Goal: Ask a question: Seek information or help from site administrators or community

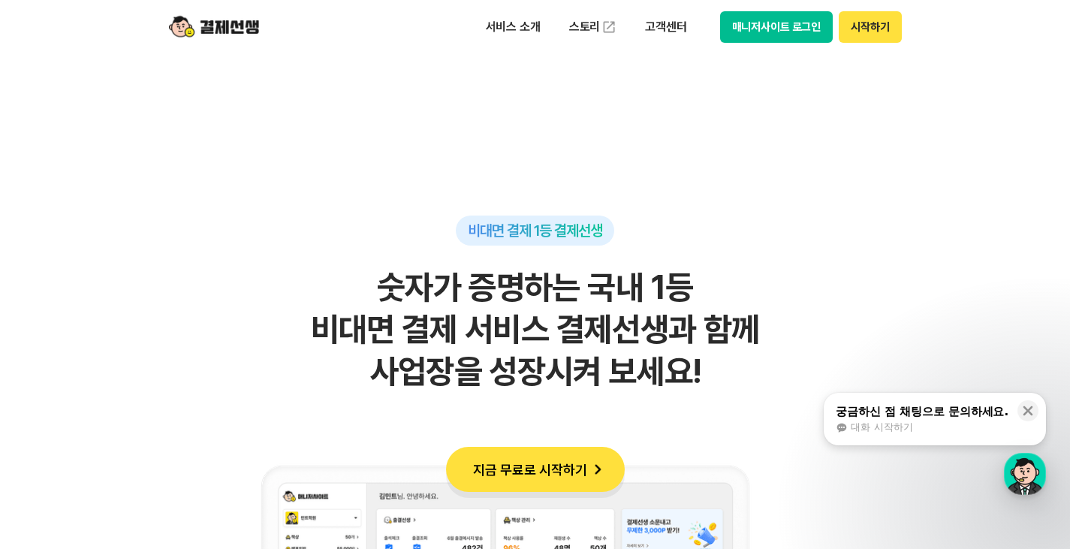
scroll to position [1201, 0]
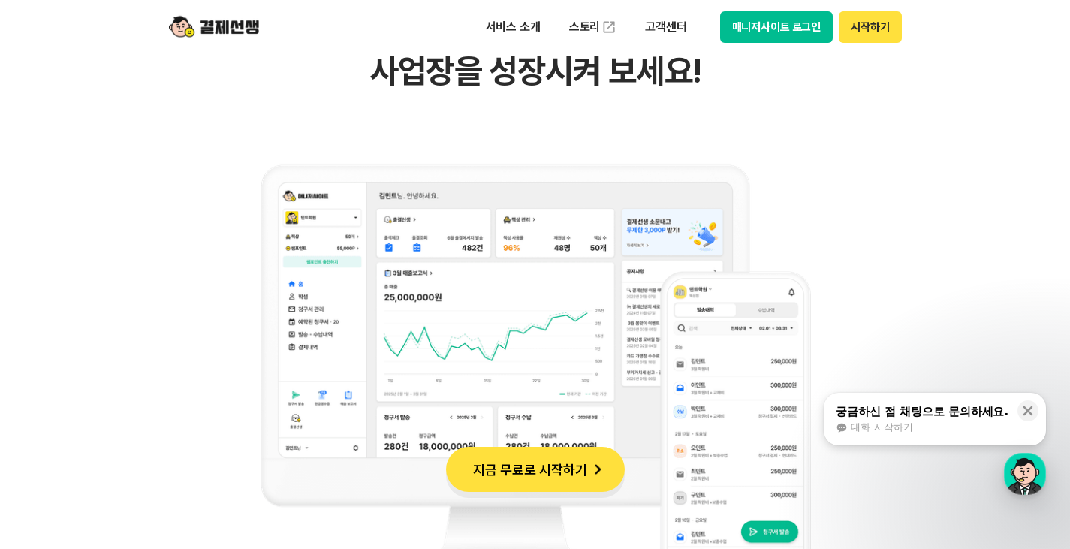
click at [890, 410] on div "궁금하신 점 채팅으로 문의하세요." at bounding box center [921, 411] width 173 height 15
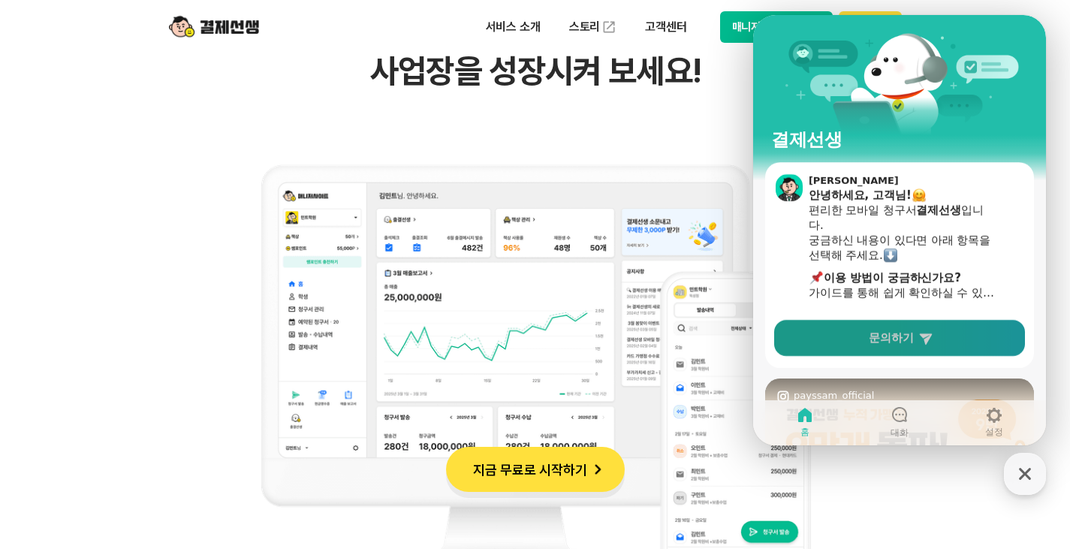
click at [890, 345] on link "문의하기" at bounding box center [899, 338] width 251 height 36
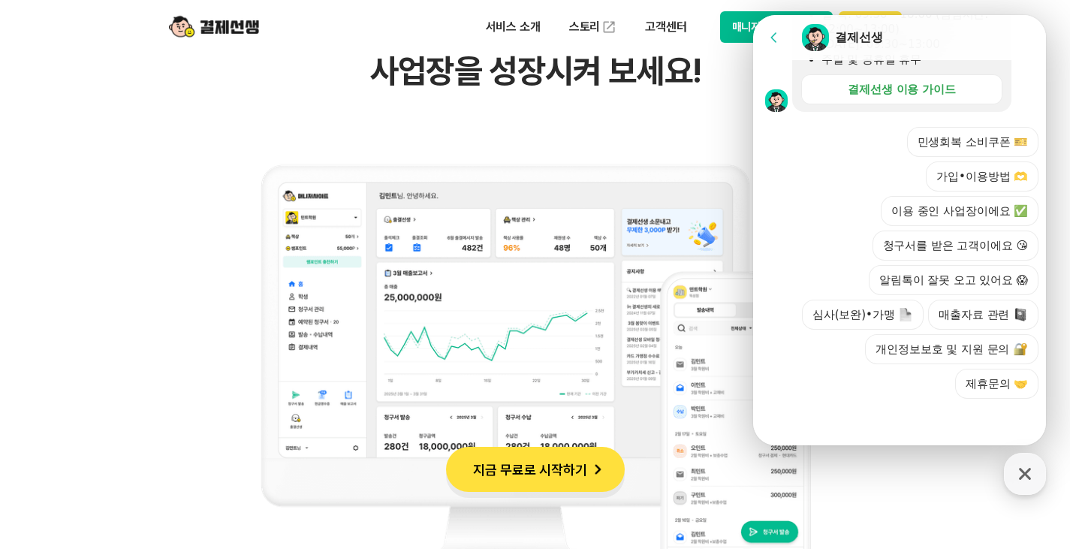
scroll to position [544, 0]
click at [949, 211] on button "이용 중인 사업장이에요 ✅" at bounding box center [960, 211] width 158 height 30
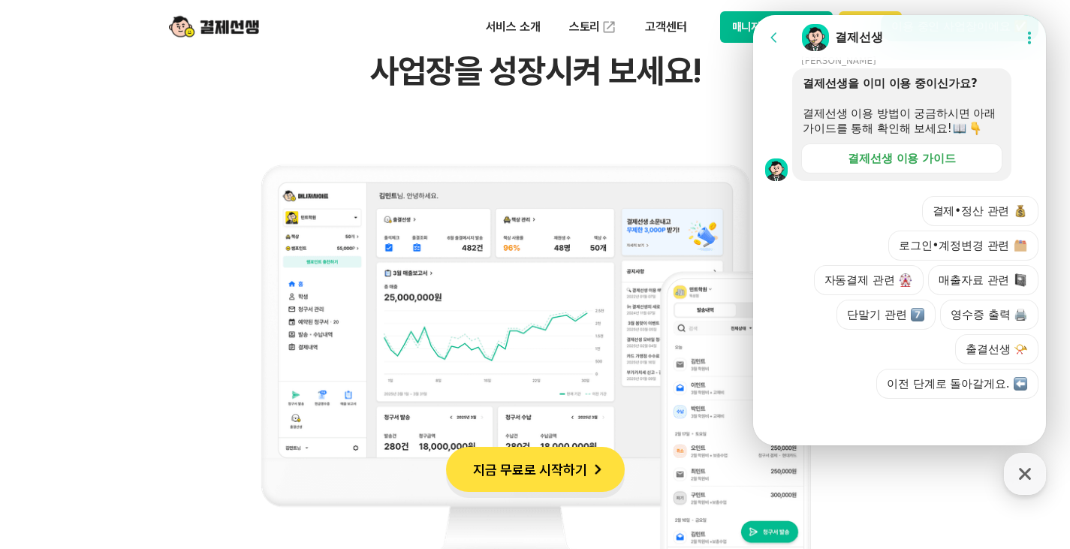
scroll to position [676, 0]
click at [974, 214] on button "결제•정산 관련" at bounding box center [980, 211] width 117 height 30
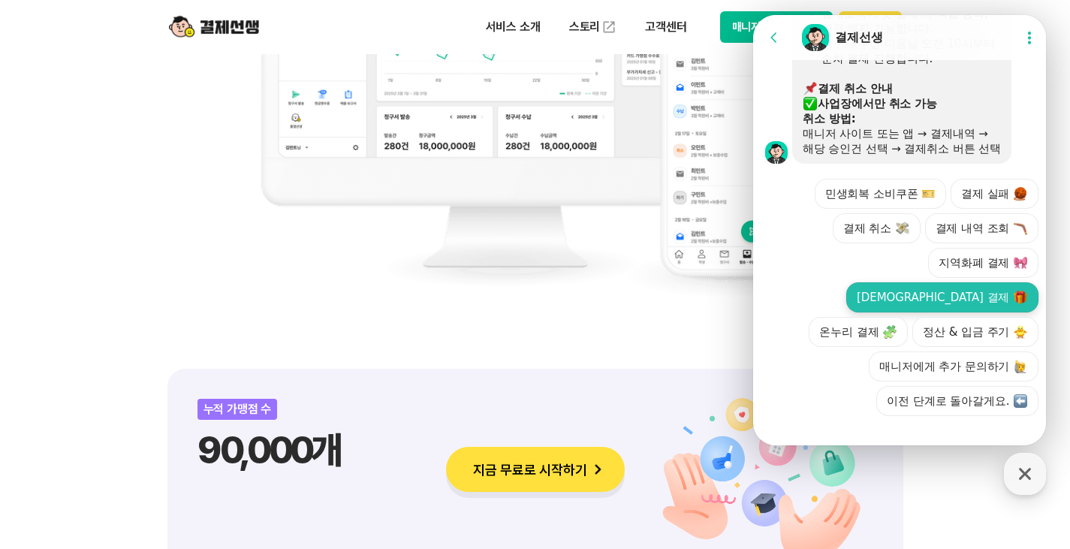
scroll to position [1194, 0]
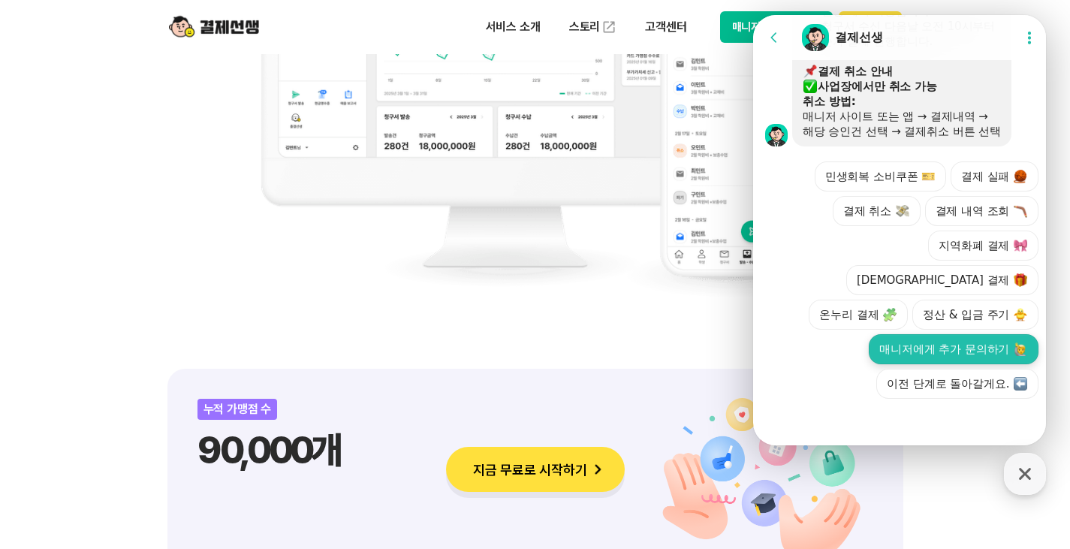
click at [968, 352] on button "매니저에게 추가 문의하기" at bounding box center [953, 349] width 170 height 30
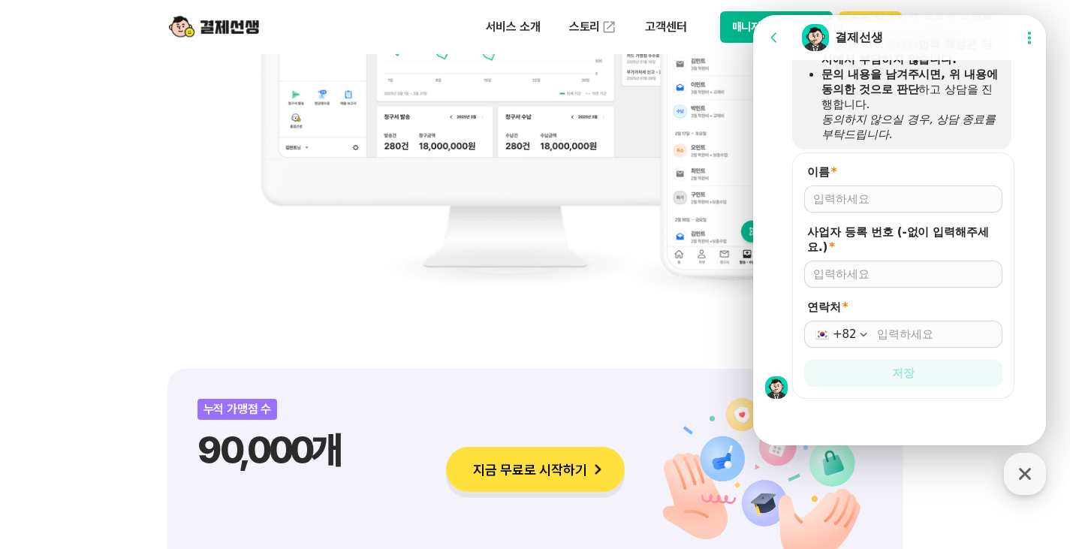
scroll to position [1484, 0]
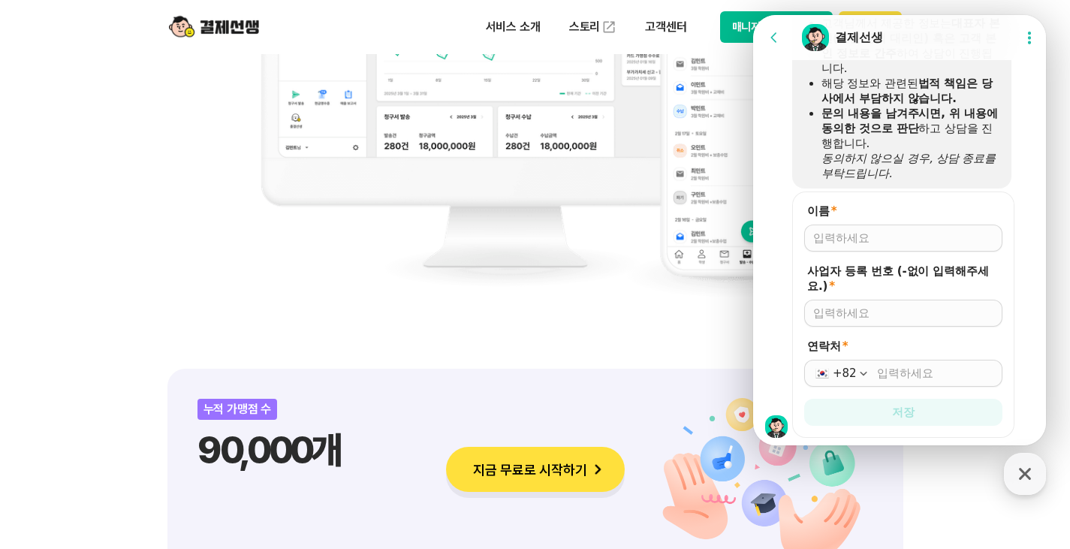
click at [887, 245] on input "이름 *" at bounding box center [903, 237] width 180 height 15
type input "[PERSON_NAME]"
click at [887, 321] on input "사업자 등록 번호 (-없이 입력해주세요.) *" at bounding box center [903, 313] width 180 height 15
type input "5729900251"
click at [896, 381] on input "연락처 *" at bounding box center [935, 373] width 116 height 15
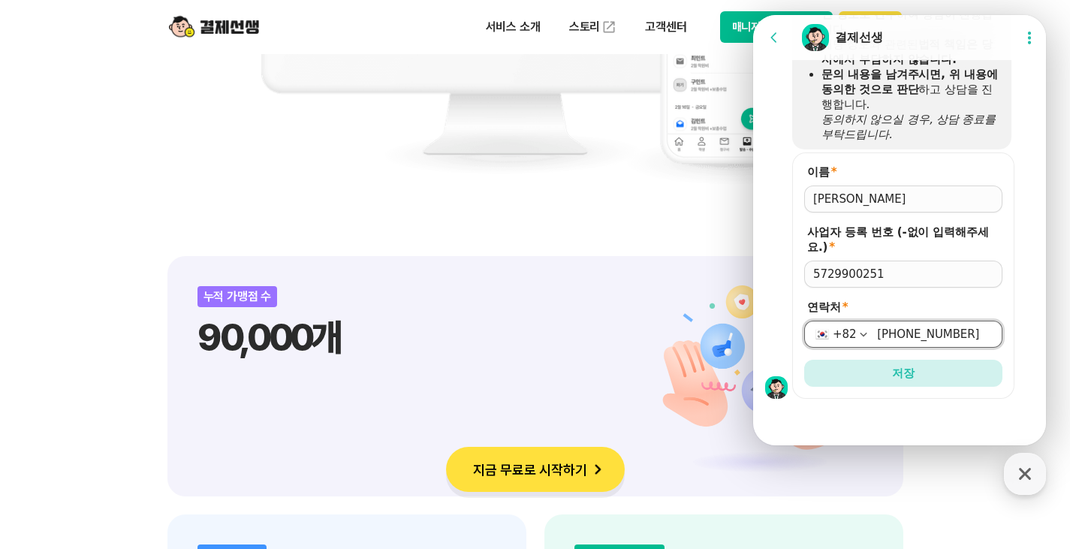
scroll to position [1726, 0]
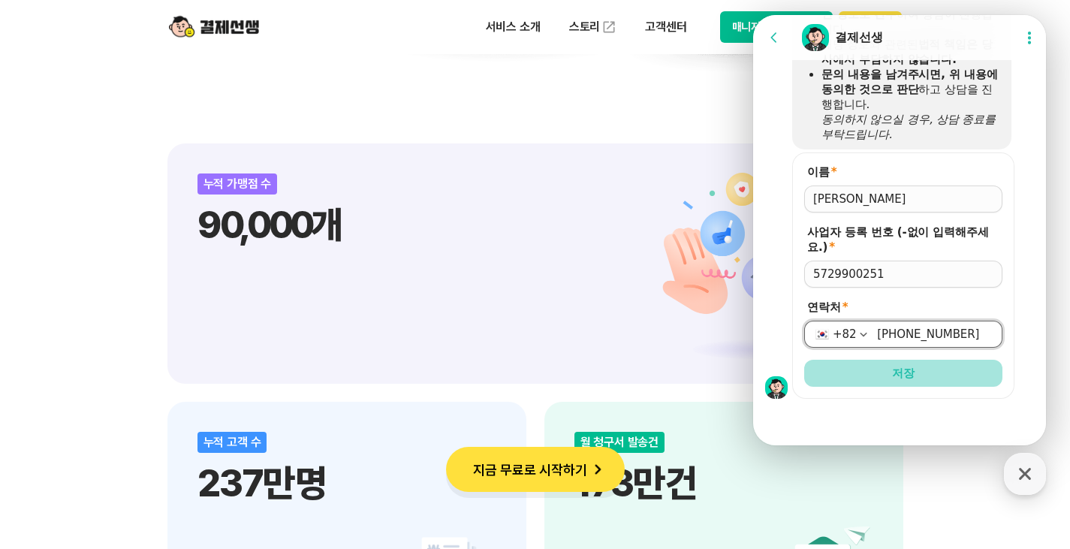
type input "[PHONE_NUMBER]"
click at [929, 371] on button "저장" at bounding box center [903, 373] width 198 height 27
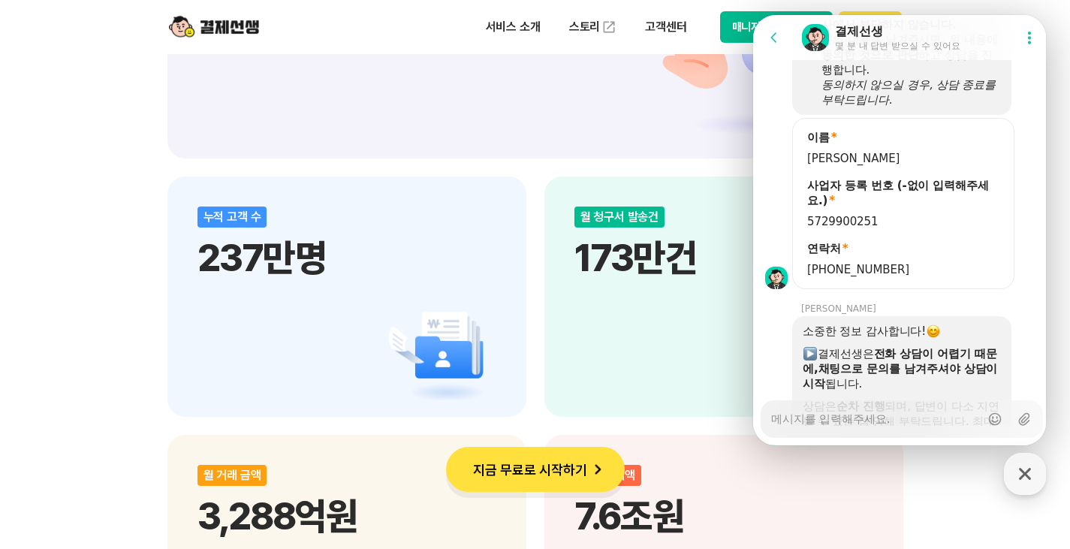
scroll to position [1332, 0]
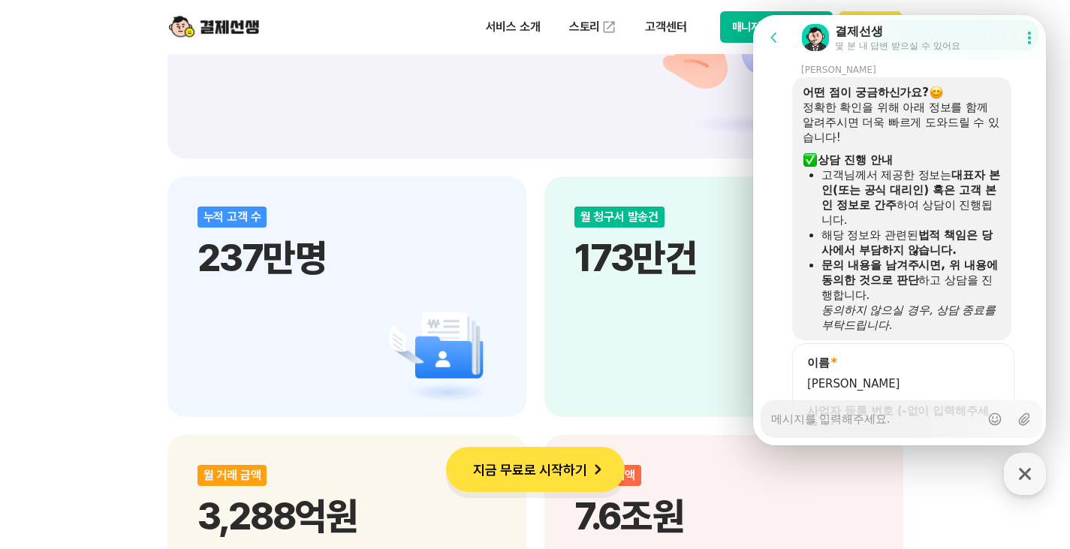
type textarea "x"
type textarea "w"
type textarea "x"
type textarea "wk"
type textarea "x"
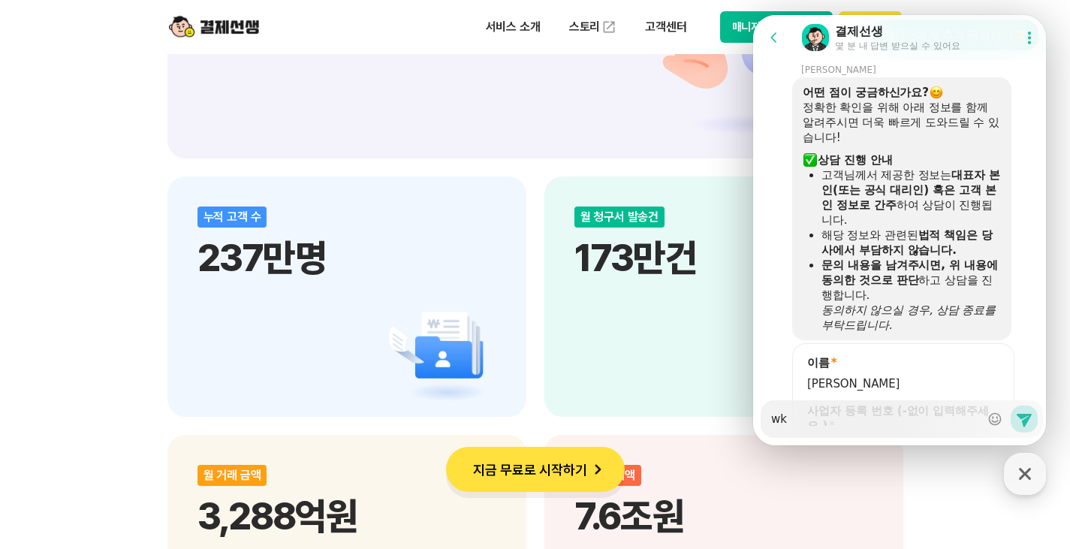
type textarea "wke"
type textarea "x"
type textarea "wkeh"
type textarea "x"
type textarea "wkehd"
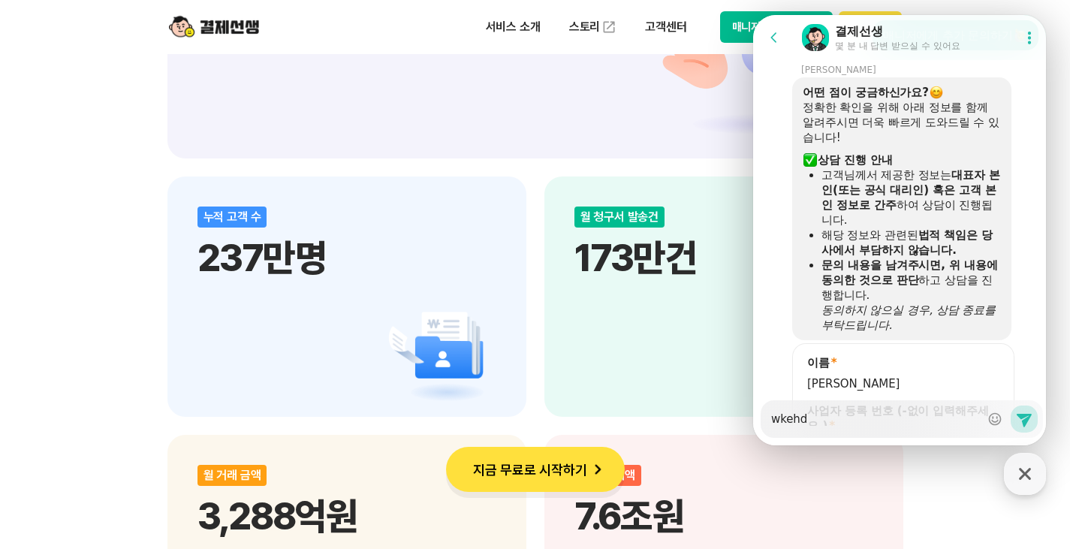
type textarea "x"
type textarea "wkeh"
type textarea "x"
type textarea "wke"
type textarea "x"
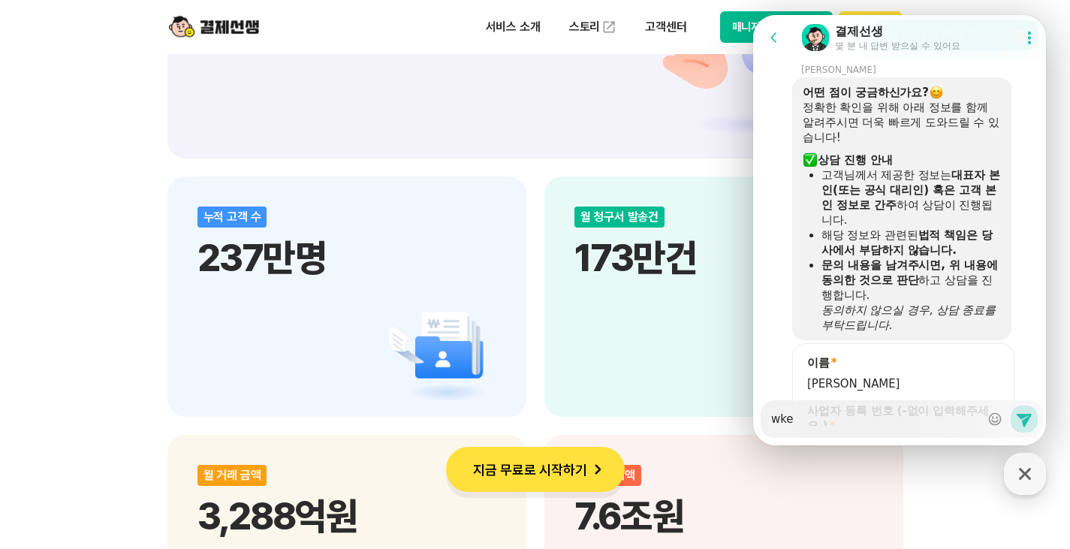
type textarea "wk"
type textarea "x"
type textarea "w"
type textarea "x"
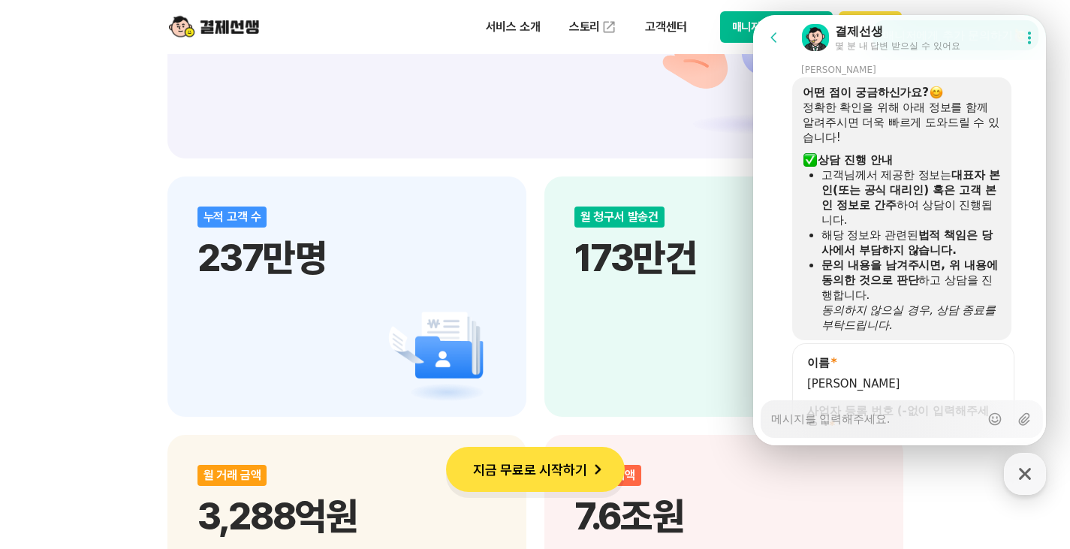
type textarea "ㅈ"
type textarea "x"
type textarea "자"
type textarea "x"
type textarea "잗"
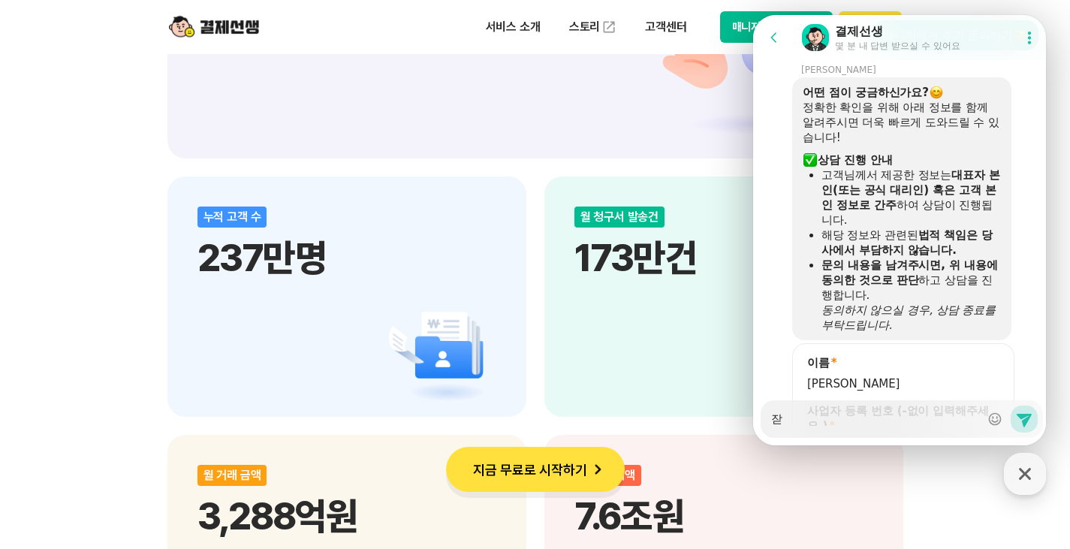
type textarea "x"
type textarea "자도"
type textarea "x"
type textarea "자동"
type textarea "x"
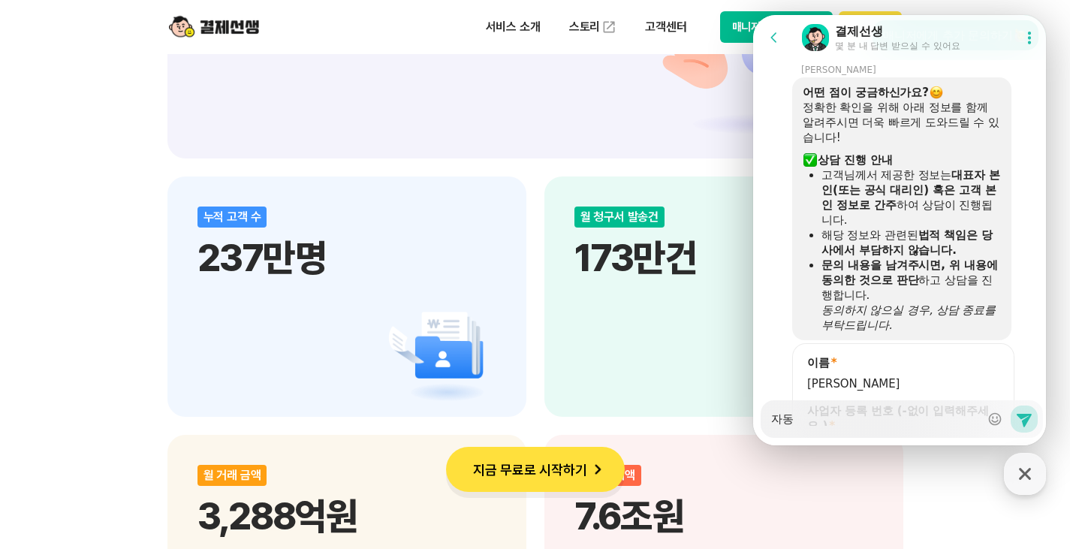
type textarea "자도"
type textarea "x"
type textarea "자ㄷ"
type textarea "x"
type textarea "자"
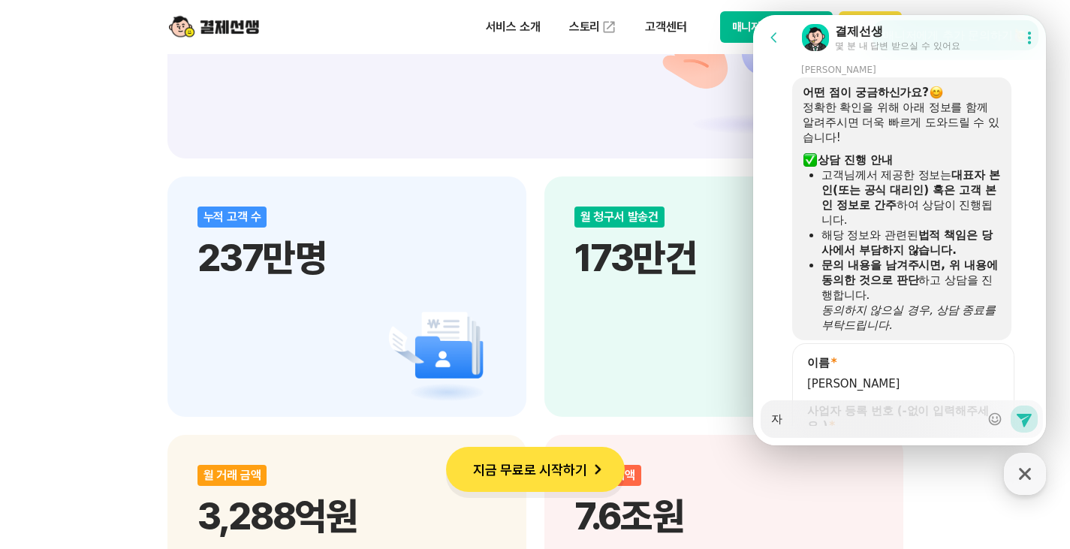
type textarea "x"
type textarea "ㄱ"
type textarea "x"
type textarea "고"
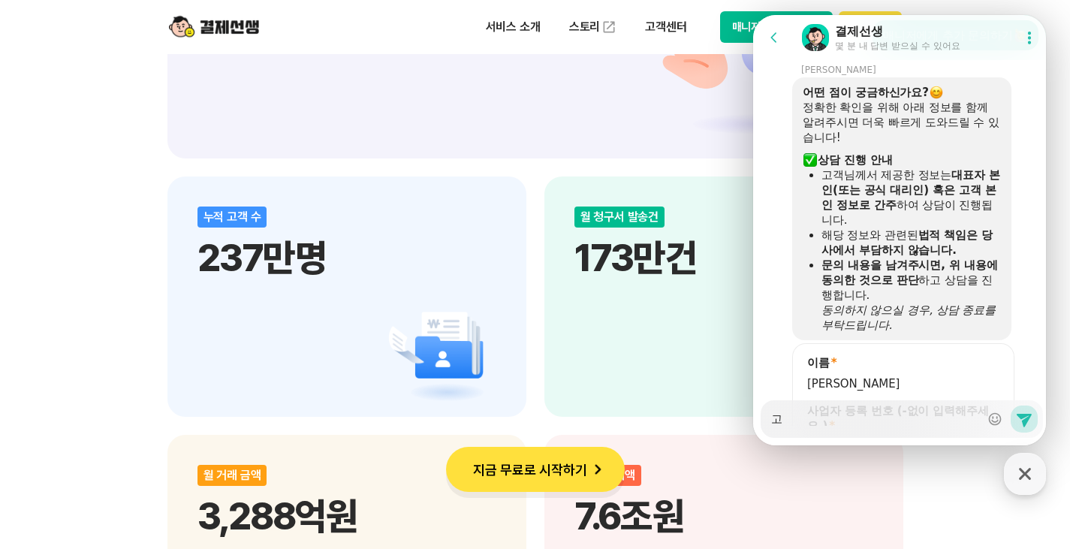
type textarea "x"
type textarea "곡"
type textarea "x"
type textarea "고개"
type textarea "x"
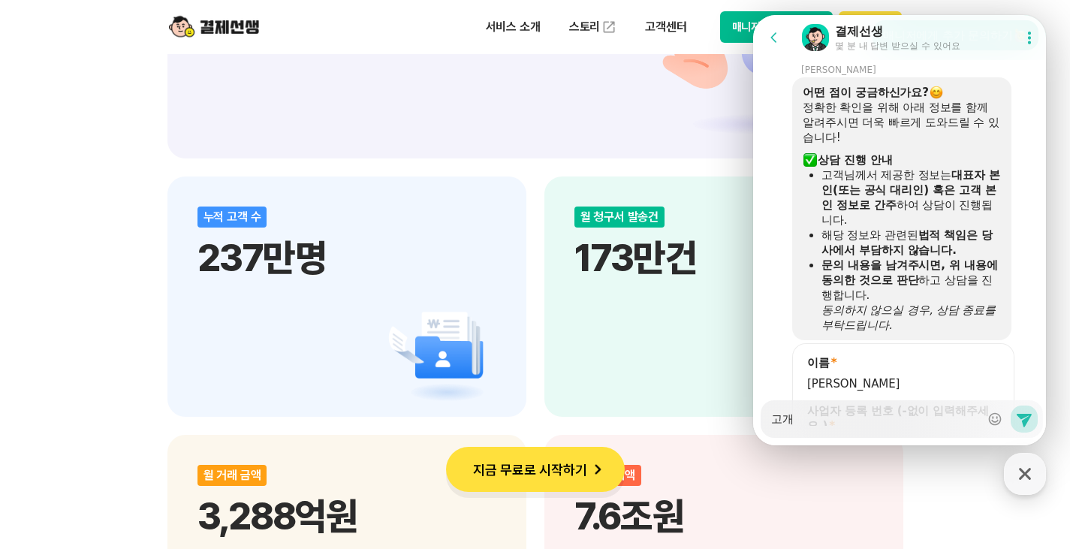
type textarea "고객"
type textarea "x"
type textarea "고객ㅈ"
type textarea "x"
type textarea "고객자"
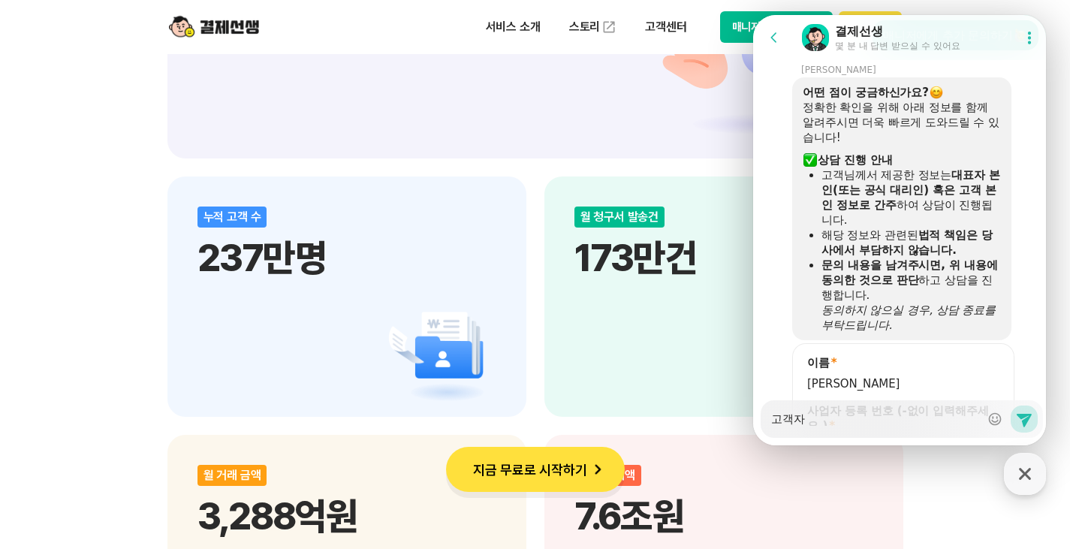
type textarea "x"
type textarea "고객잗"
type textarea "x"
type textarea "고객자도"
type textarea "x"
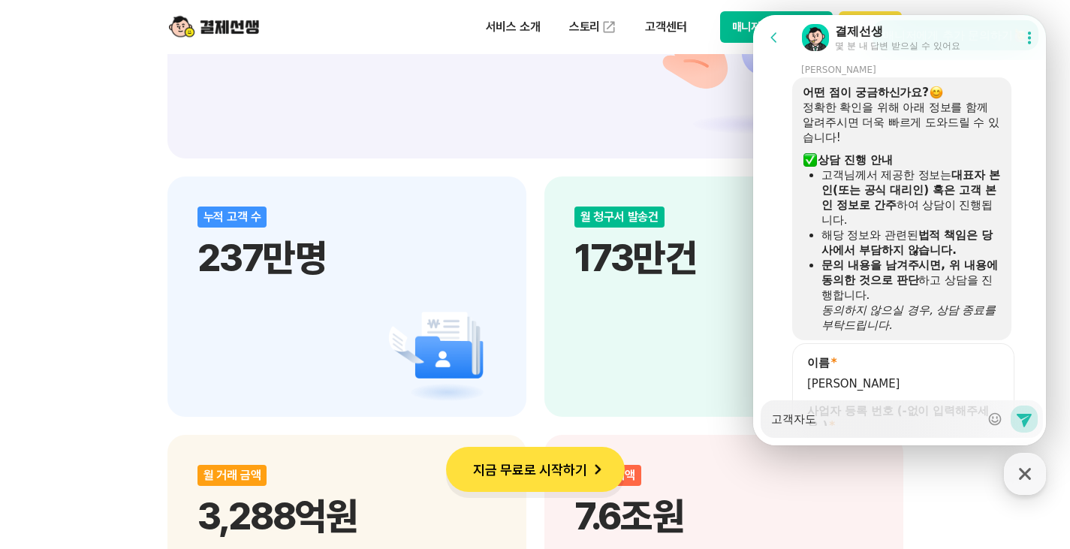
type textarea "고객자동"
type textarea "x"
type textarea "고객자동ㄱ"
type textarea "x"
type textarea "고객자동겨"
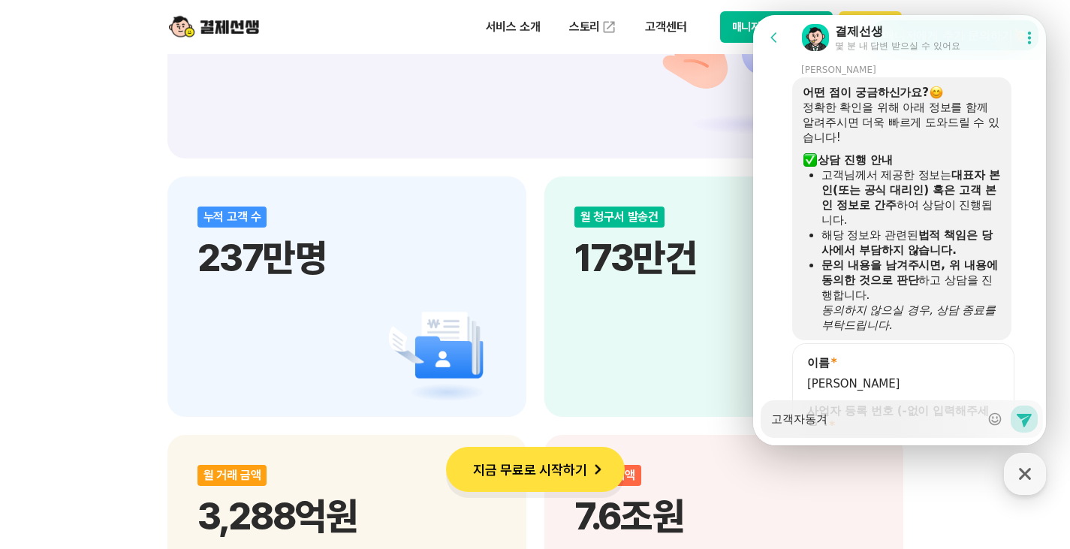
type textarea "x"
type textarea "고객자동결"
type textarea "x"
type textarea "고객자동결ㅈ"
type textarea "x"
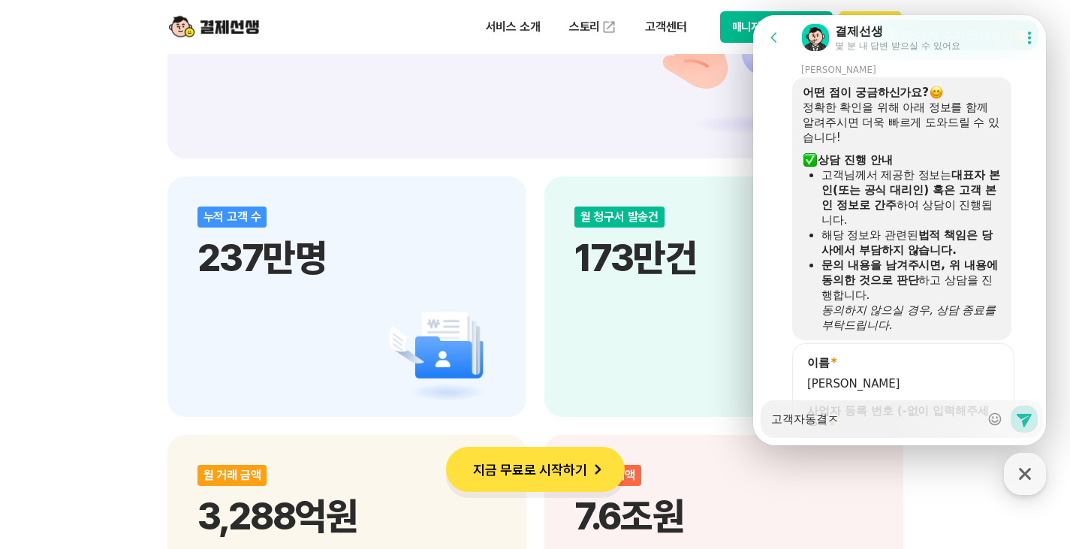
type textarea "고객자동결제"
type textarea "x"
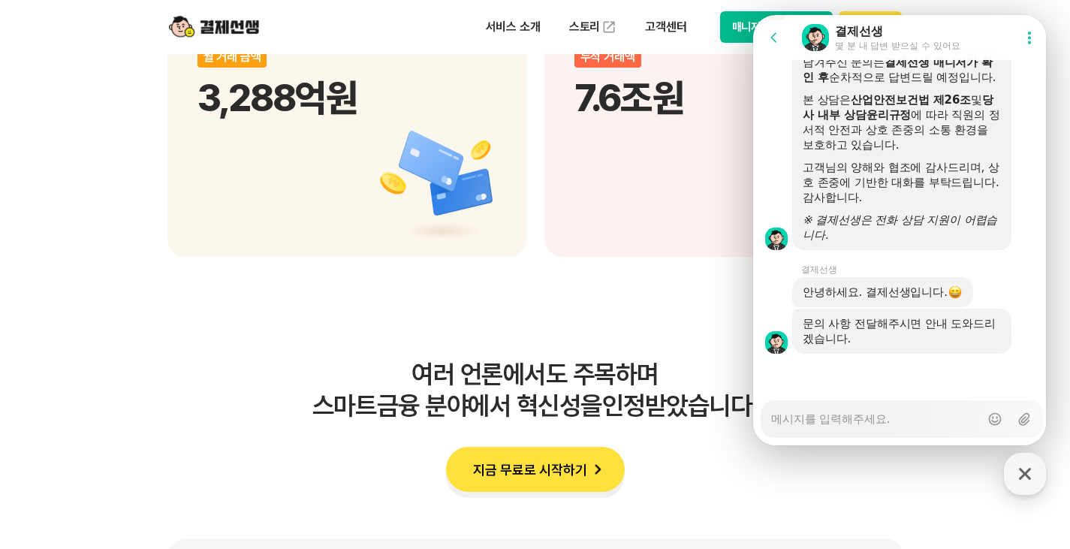
scroll to position [2402, 0]
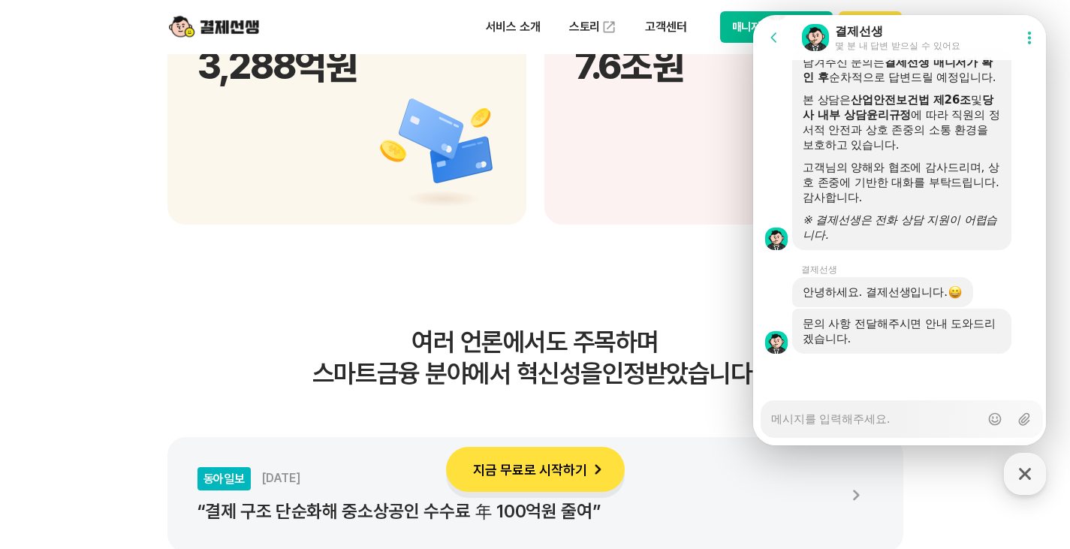
click at [884, 423] on textarea "Messenger Input Textarea" at bounding box center [875, 414] width 209 height 26
type textarea "x"
type textarea "ㄱ"
type textarea "x"
type textarea "고"
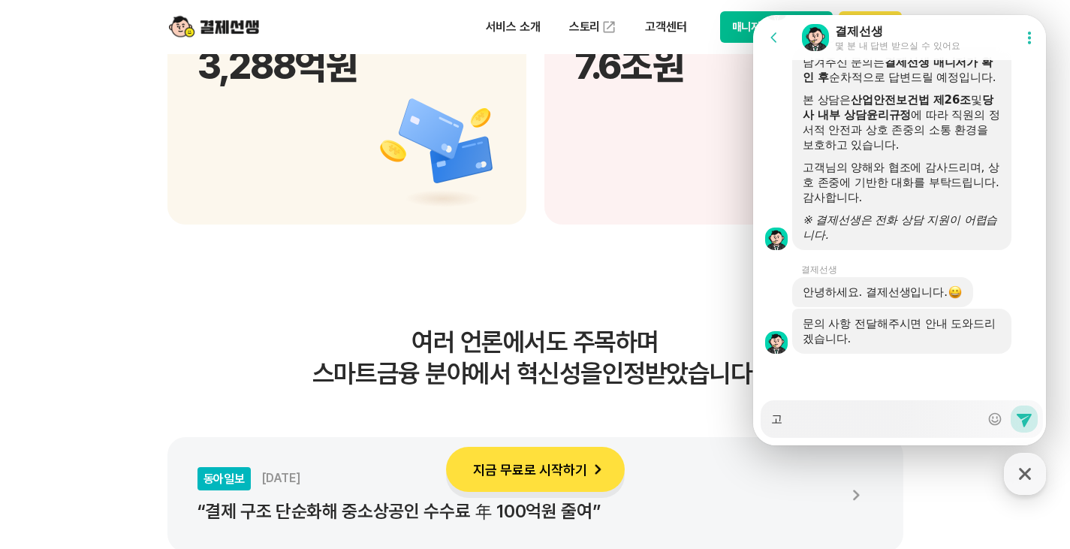
type textarea "x"
type textarea "곡"
type textarea "x"
type textarea "고개"
type textarea "x"
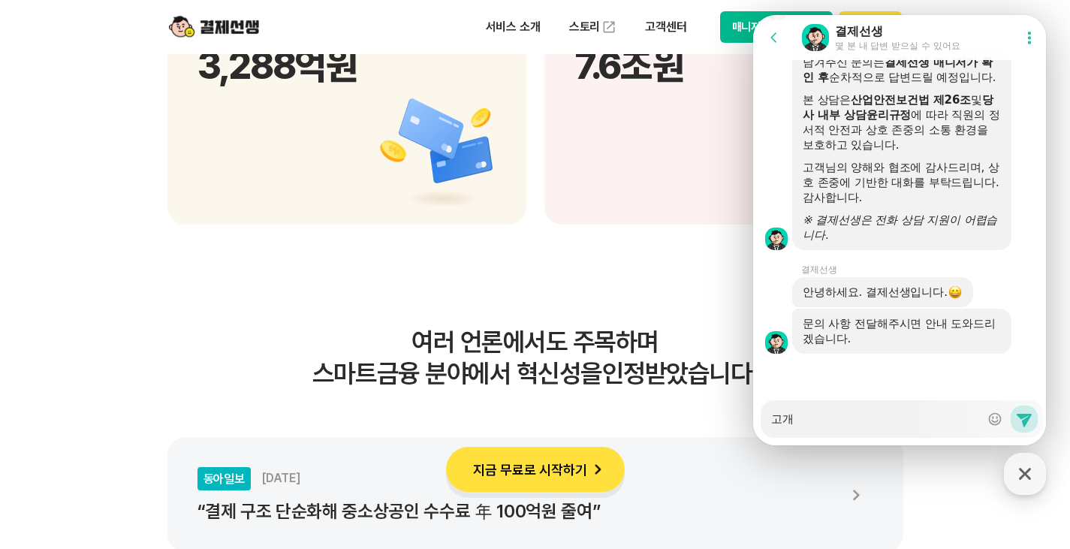
type textarea "고객"
type textarea "x"
type textarea "고객ㅇ"
type textarea "x"
type textarea "고객이"
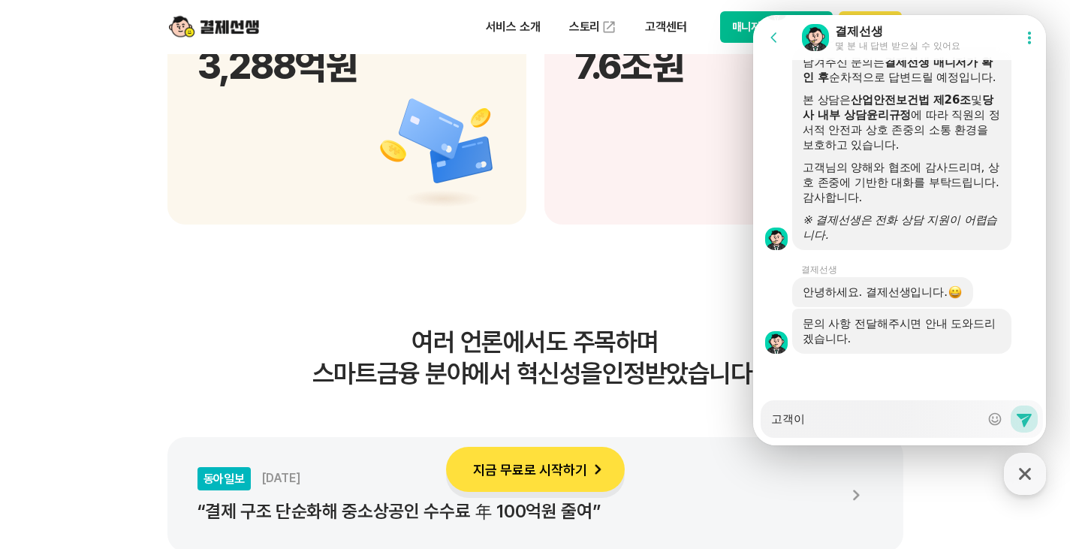
type textarea "x"
type textarea "고객이"
type textarea "x"
type textarea "고객이 ㅈ"
type textarea "x"
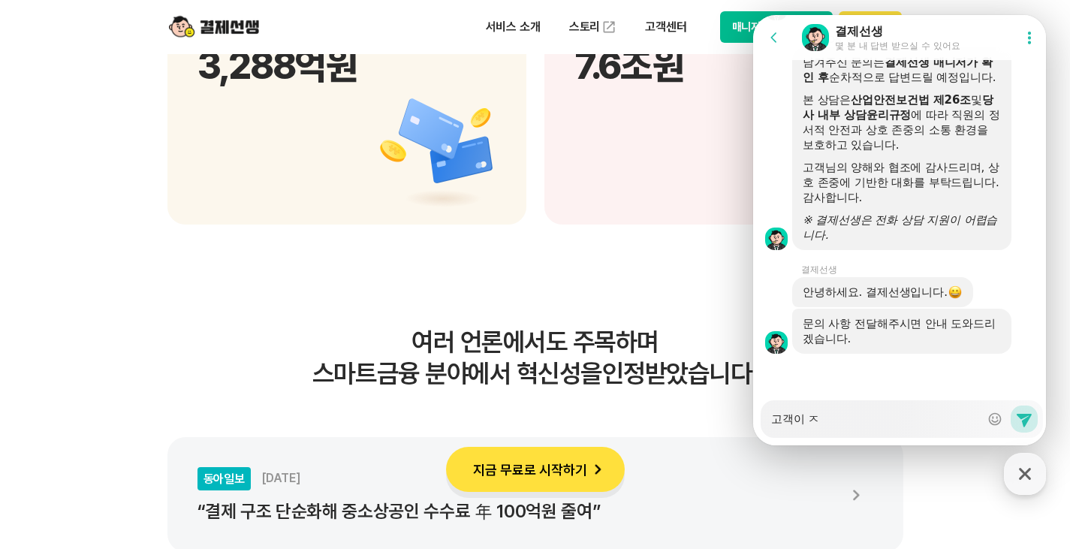
type textarea "고객이 자"
type textarea "x"
type textarea "고객이 잗"
type textarea "x"
type textarea "고객이 자도"
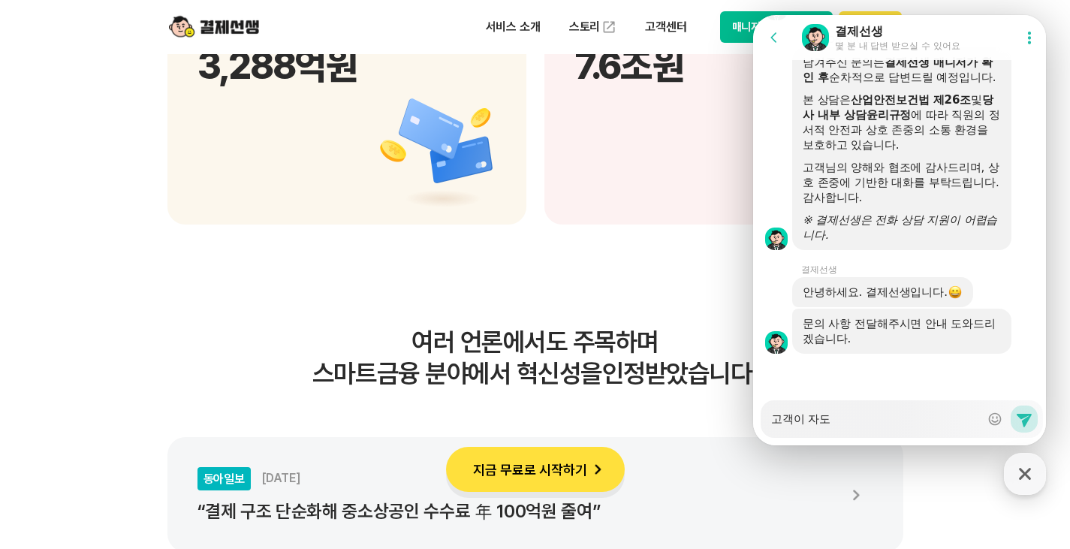
type textarea "x"
type textarea "고객이 자동"
type textarea "x"
type textarea "고객이 자동ㄱ"
type textarea "x"
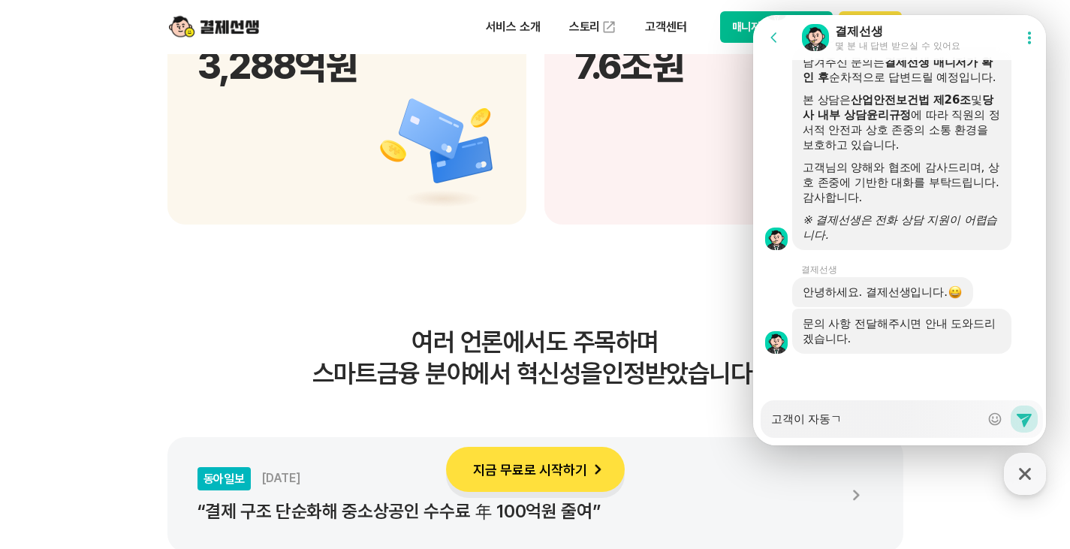
type textarea "고객이 자동겨"
type textarea "x"
type textarea "고객이 자동결"
type textarea "x"
type textarea "고객이 자동결ㅈ"
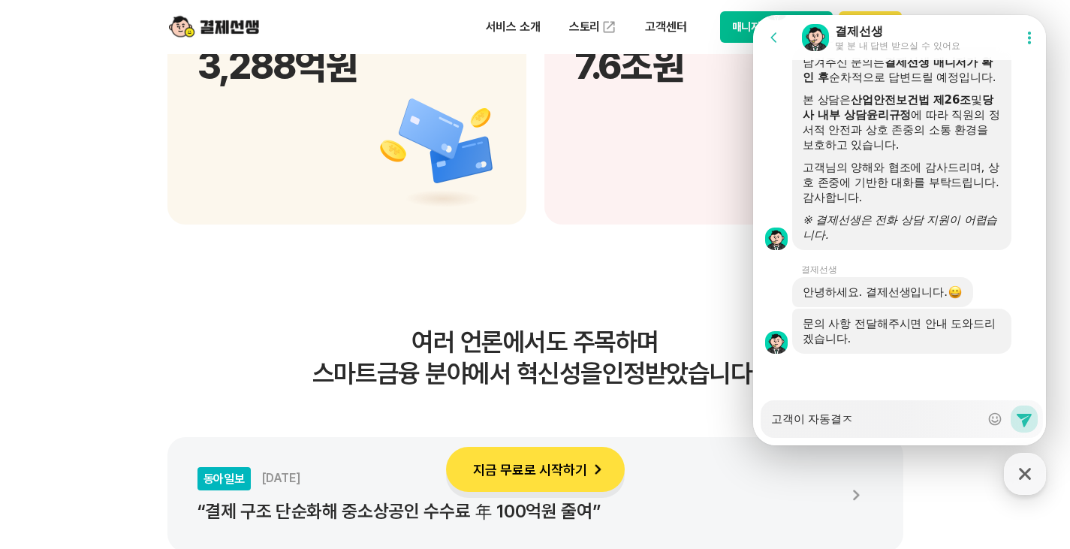
type textarea "x"
type textarea "고객이 자동결제"
type textarea "x"
type textarea "고객이 자동결젤"
type textarea "x"
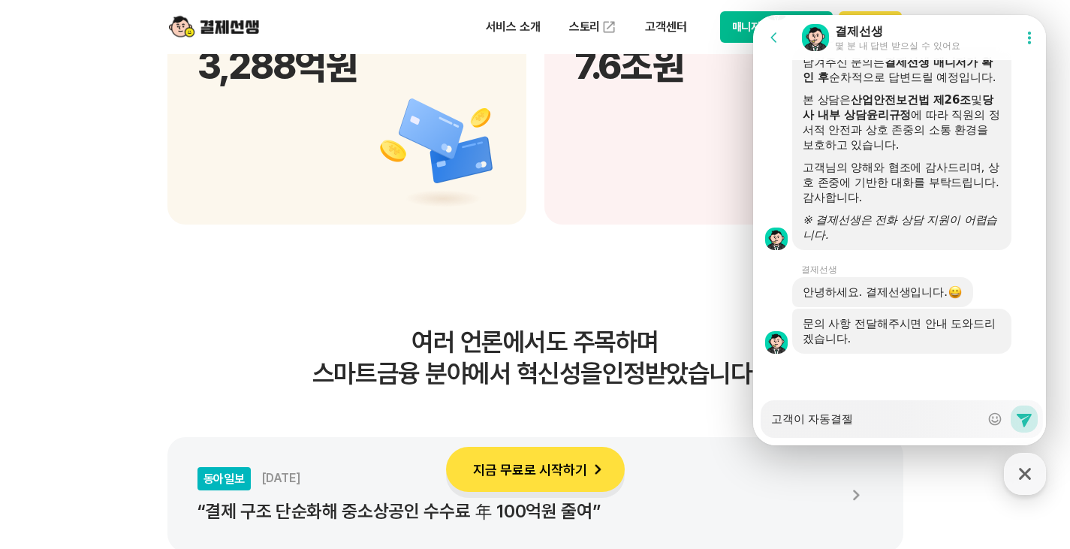
type textarea "고객이 자동결제르"
type textarea "x"
type textarea "고객이 자동결제를"
type textarea "x"
type textarea "고객이 자동결제를"
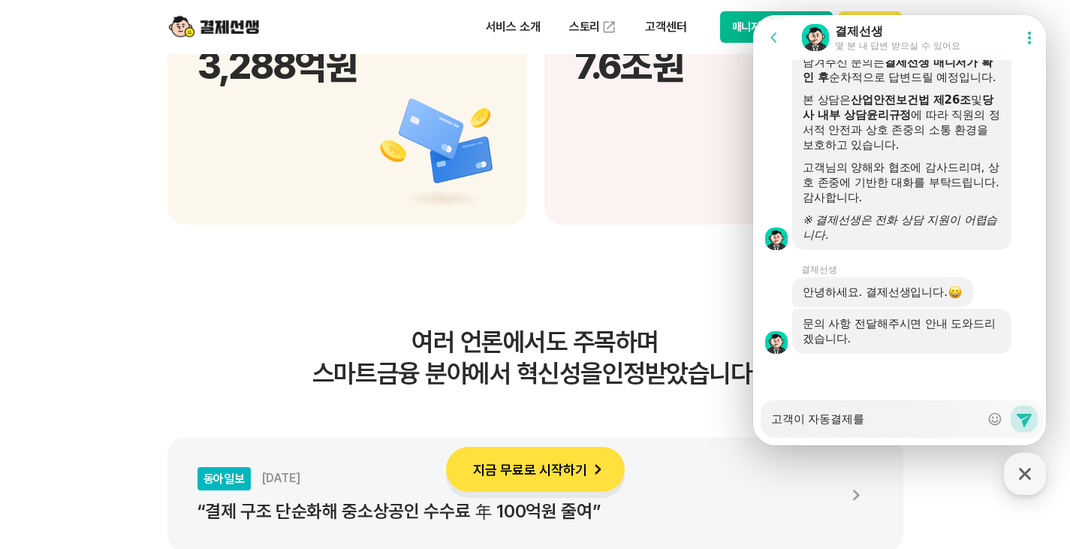
type textarea "x"
type textarea "고객이 자동결제를 ㅇ"
type textarea "x"
type textarea "고객이 자동결제를 우"
type textarea "x"
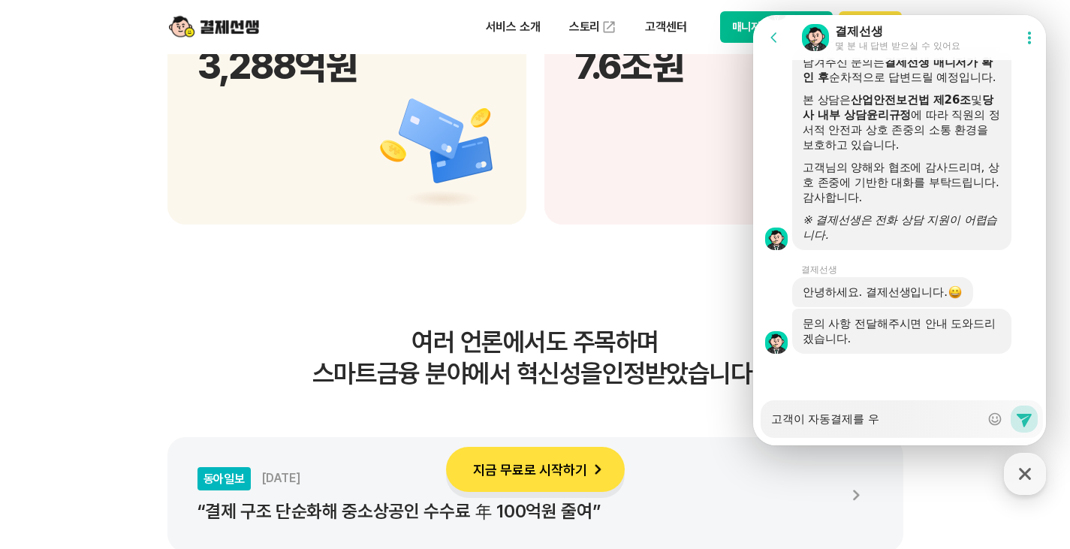
type textarea "고객이 자동결제를 워"
type textarea "x"
type textarea "고객이 자동결제를 원"
type textarea "x"
type textarea "고객이 자동결제를 웒"
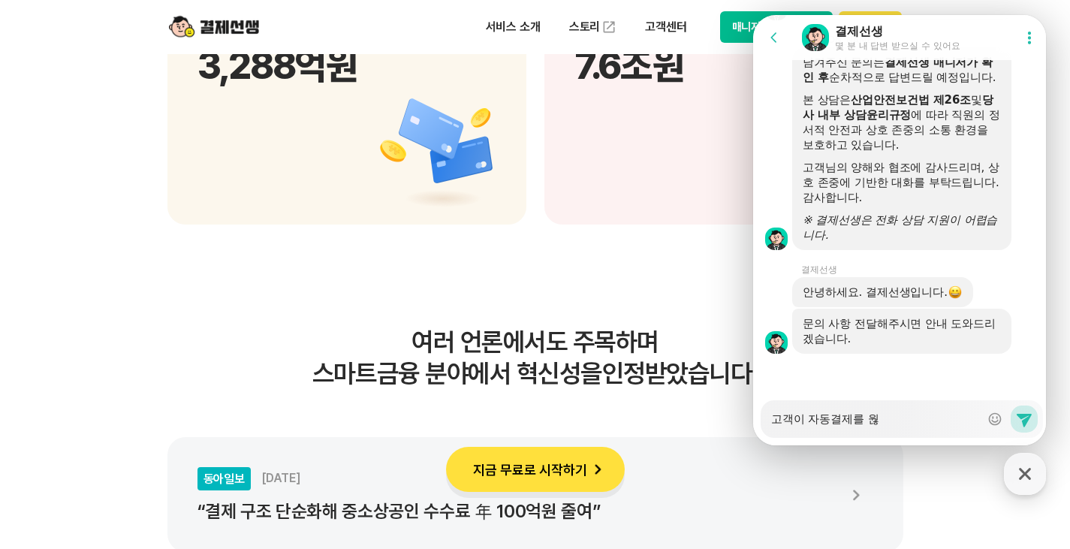
type textarea "x"
type textarea "고객이 자동결제를 원하"
type textarea "x"
type textarea "고객이 자동결제를 원한"
type textarea "x"
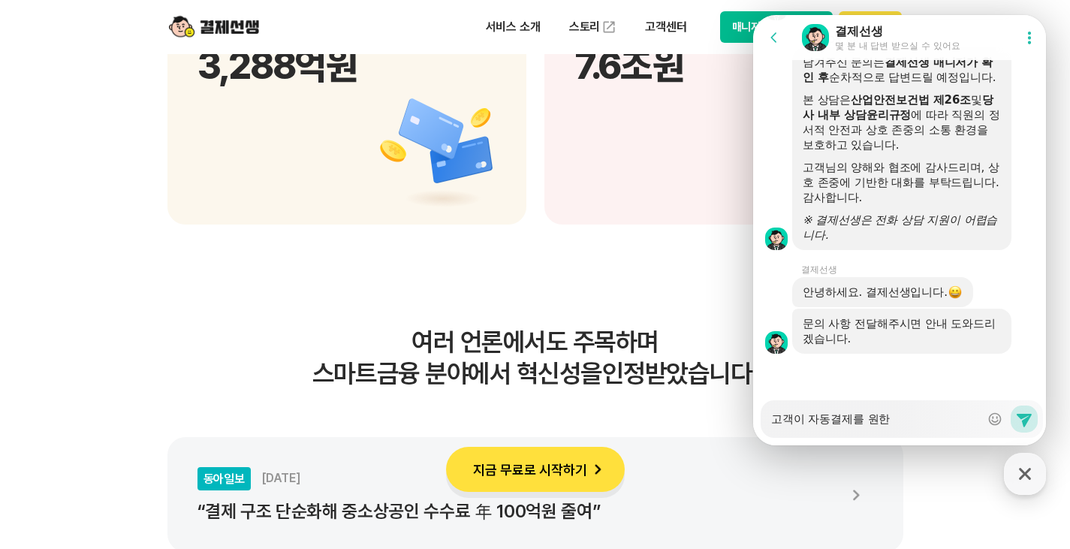
type textarea "고객이 자동결제를 원하느"
type textarea "x"
type textarea "고객이 자동결제를 원하는"
type textarea "x"
type textarea "고객이 자동결제를 원하는ㄷ"
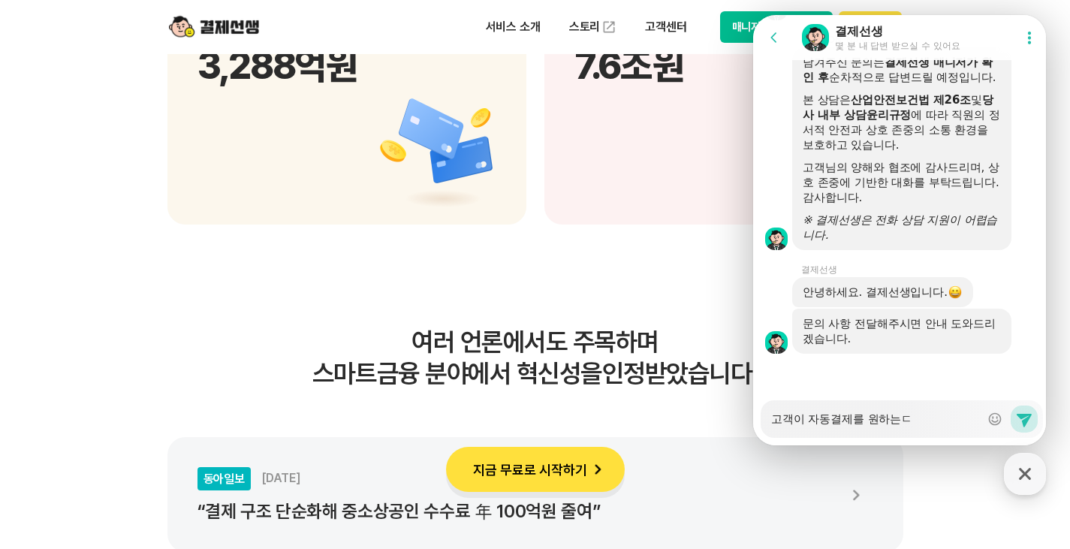
type textarea "x"
type textarea "고객이 자동결제를 원하는데"
type textarea "x"
type textarea "고객이 자동결제를 원하는데,"
type textarea "x"
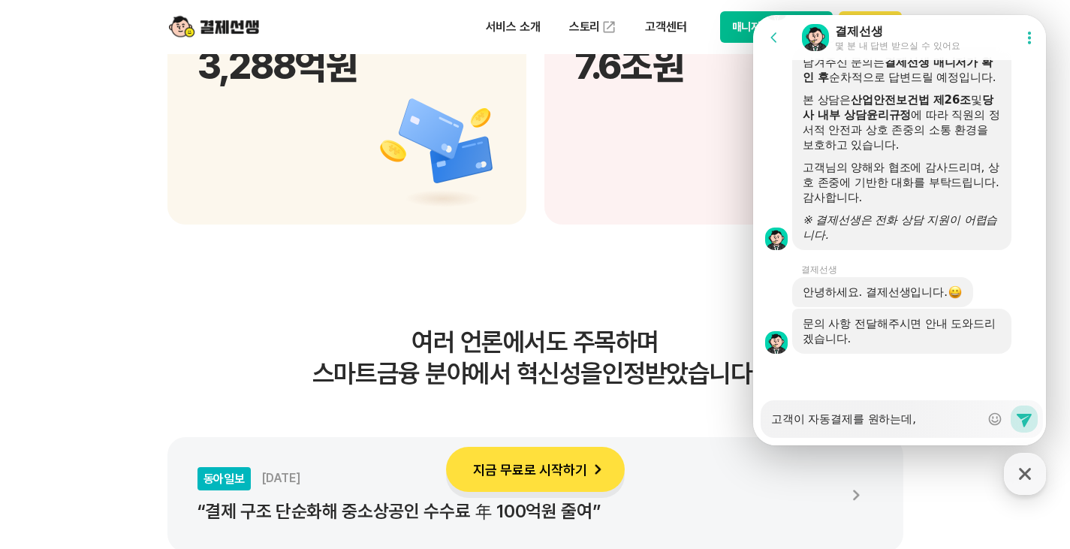
type textarea "고객이 자동결제를 원하는데,"
type textarea "x"
type textarea "고객이 자동결제를 원하는데, ㅈ"
type textarea "x"
type textarea "고객이 자동결제를 원하는데, 지"
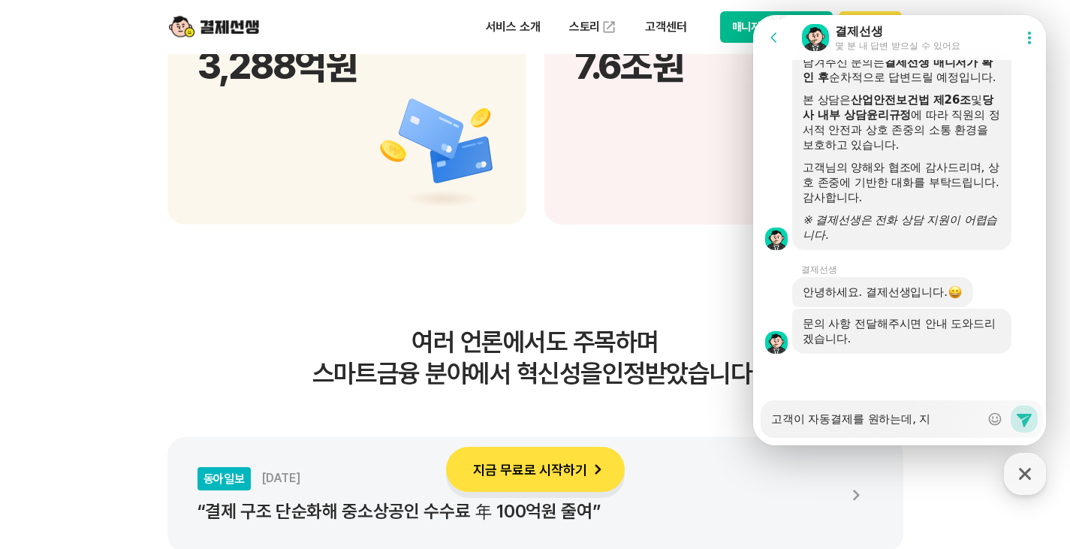
type textarea "x"
type textarea "고객이 자동결제를 원하는데, 직"
type textarea "x"
type textarea "고객이 자동결제를 원하는데, 직ㅈ"
type textarea "x"
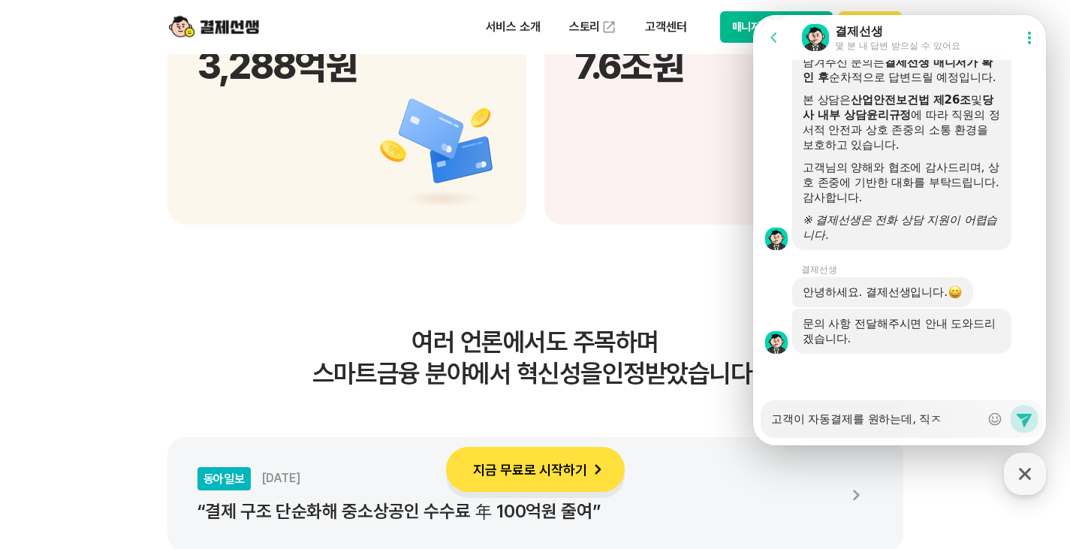
type textarea "고객이 자동결제를 원하는데, 직저"
type textarea "x"
type textarea "고객이 자동결제를 원하는데, 직접"
type textarea "x"
type textarea "고객이 자동결제를 원하는데, 직접"
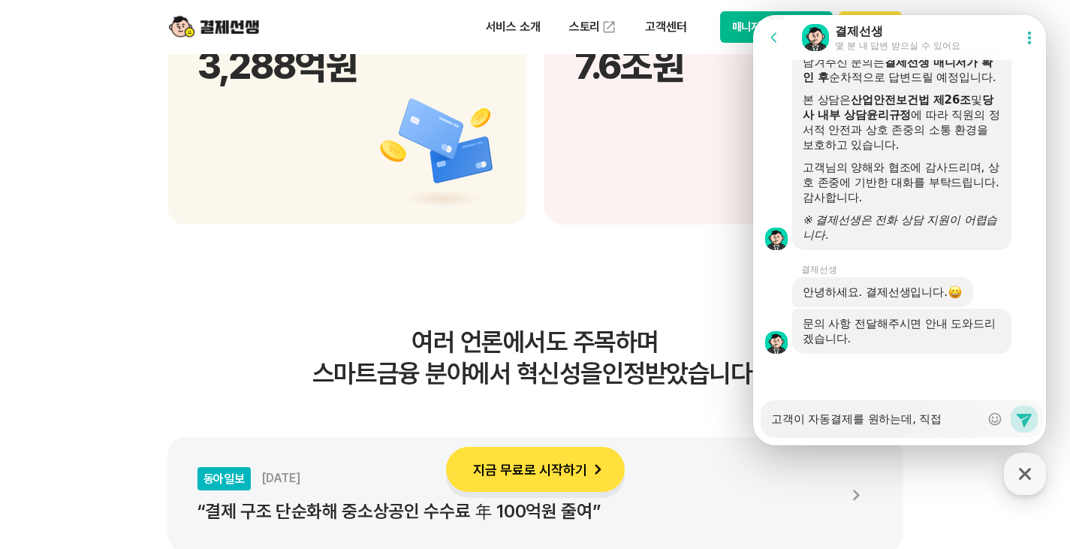
type textarea "x"
type textarea "고객이 자동결제를 원하는데, 직접"
type textarea "x"
type textarea "고객이 자동결제를 원하는데, 직"
type textarea "x"
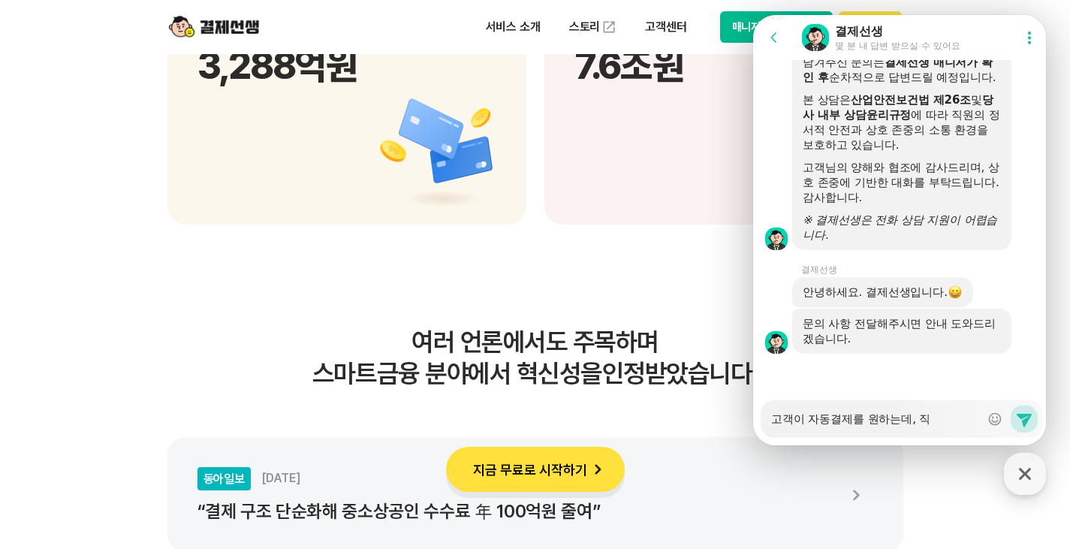
type textarea "고객이 자동결제를 원하는데,"
type textarea "x"
type textarea "고객이 자동결제를 원하는데, ㅊ"
type textarea "x"
type textarea "고객이 자동결제를 원하는데, 처"
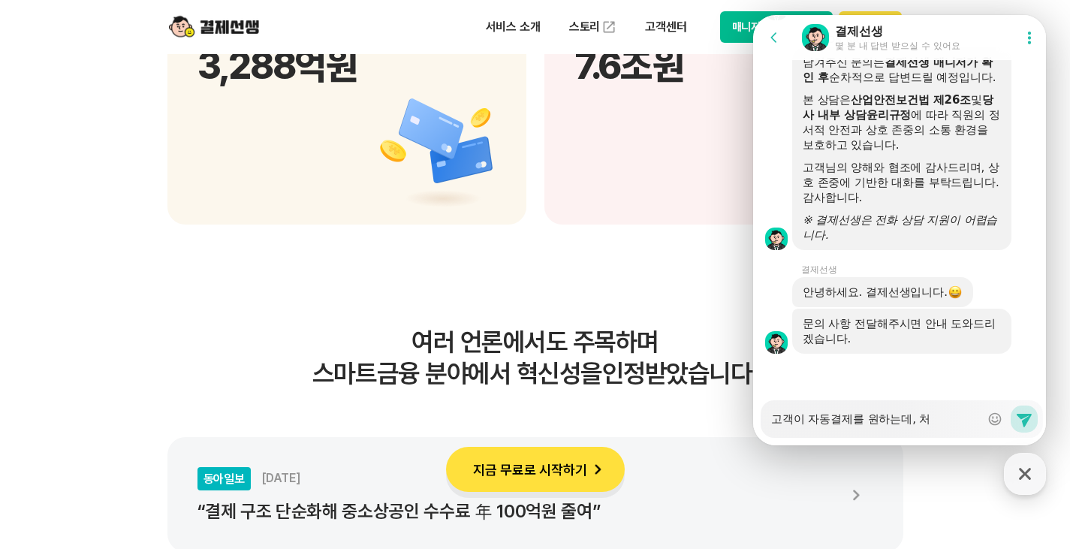
type textarea "x"
type textarea "고객이 자동결제를 원하는데, 첫"
type textarea "x"
type textarea "고객이 자동결제를 원하는데, 첫"
type textarea "x"
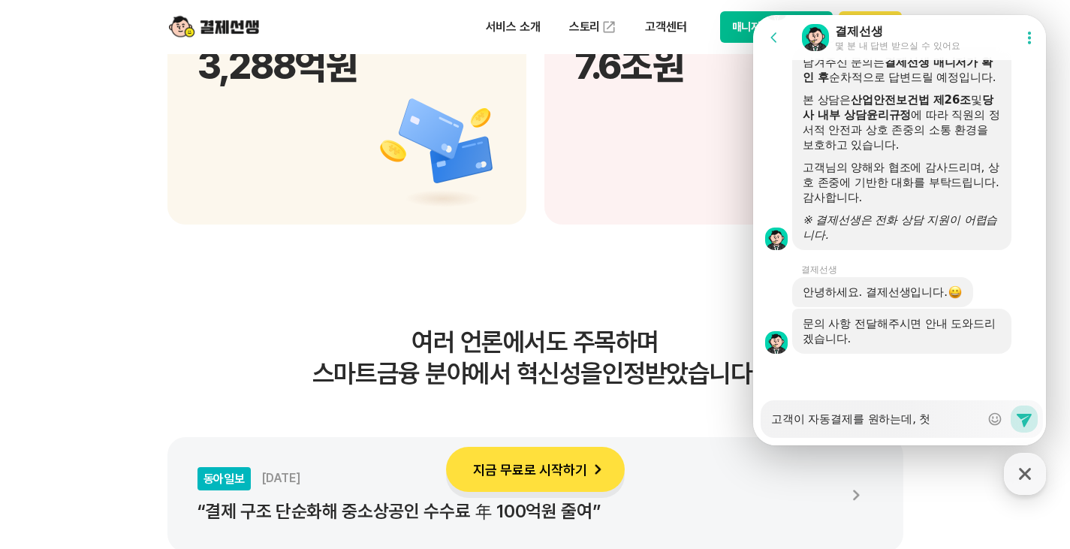
type textarea "고객이 자동결제를 원하는데, 첫"
type textarea "x"
type textarea "고객이 자동결제를 원하는데, 첫ㅂ"
type textarea "x"
type textarea "고객이 자동결제를 원하는데, 첫버"
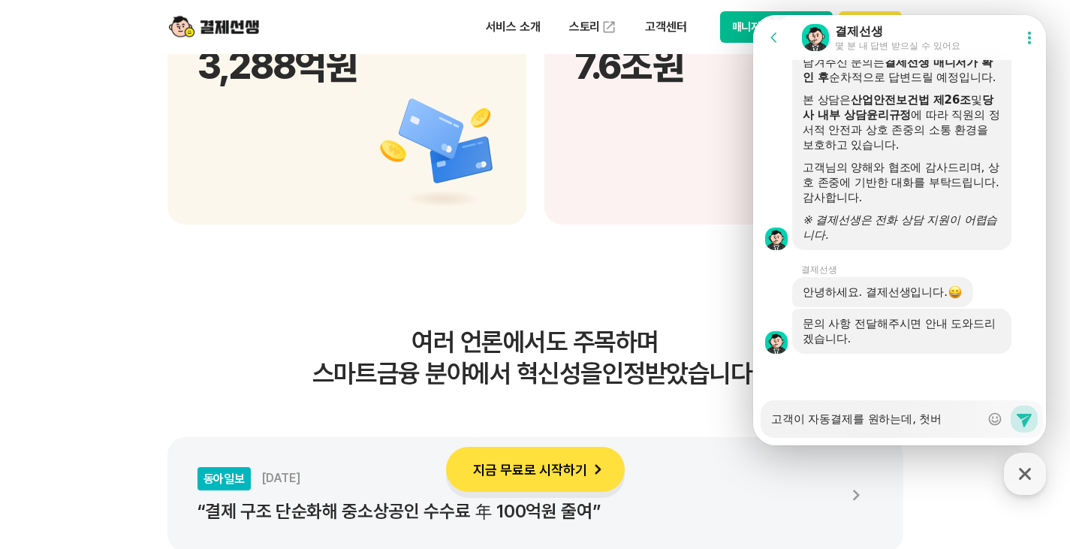
type textarea "x"
type textarea "고객이 자동결제를 원하는데, 첫번"
type textarea "x"
type textarea "고객이 자동결제를 원하는데, 첫번ㅉ"
type textarea "x"
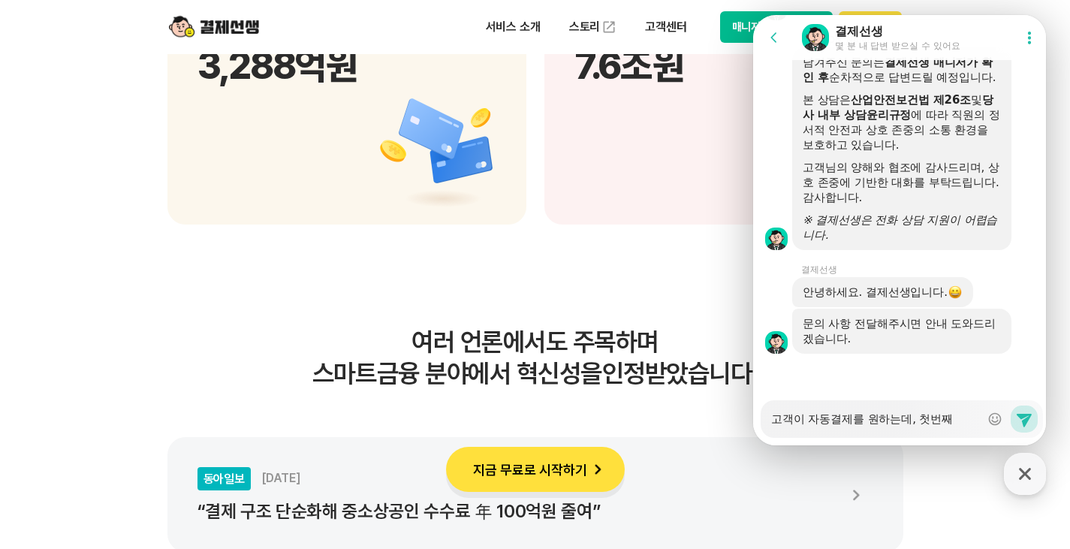
type textarea "고객이 자동결제를 원하는데, 첫번째"
type textarea "x"
type textarea "고객이 자동결제를 원하는데, 첫번째 ㅈ"
type textarea "x"
type textarea "고객이 자동결제를 원하는데, 첫번째 자"
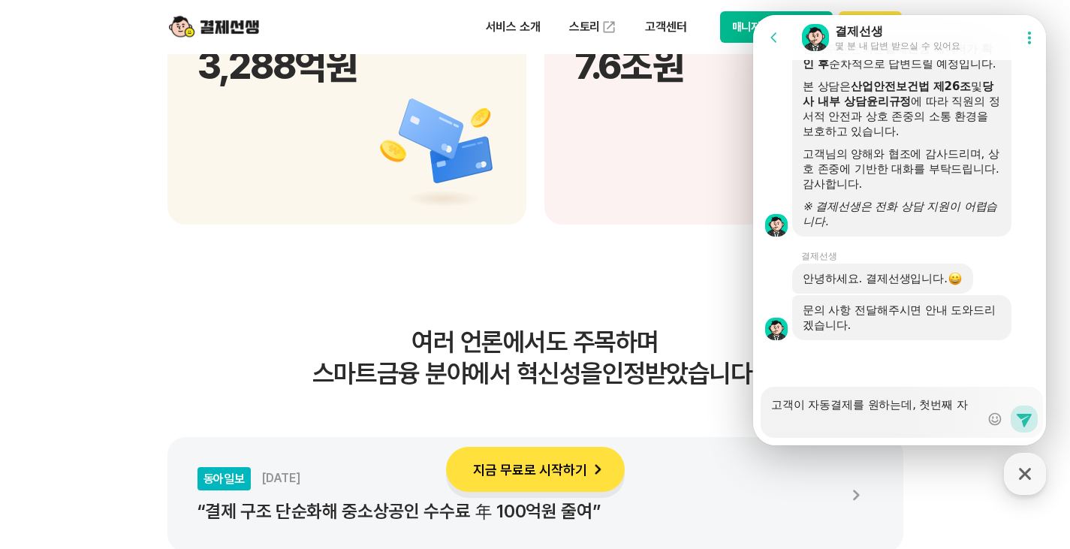
type textarea "x"
type textarea "고객이 자동결제를 원하는데, 첫번째 장"
type textarea "x"
type textarea "고객이 자동결제를 원하는데, 첫번째 자"
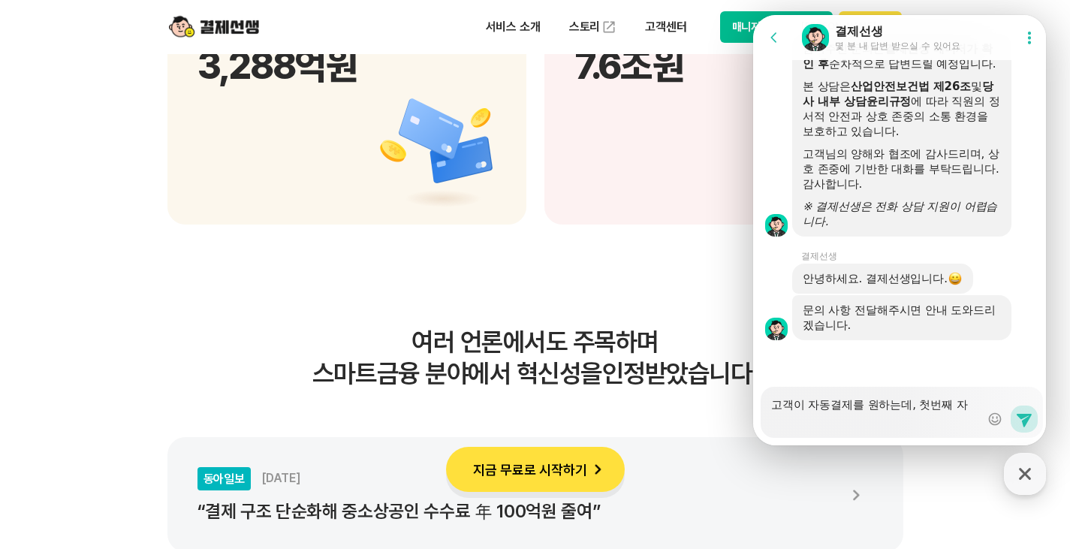
type textarea "x"
type textarea "고객이 자동결제를 원하는데, 첫번째 잗"
type textarea "x"
type textarea "고객이 자동결제를 원하는데, 첫번째 자도"
type textarea "x"
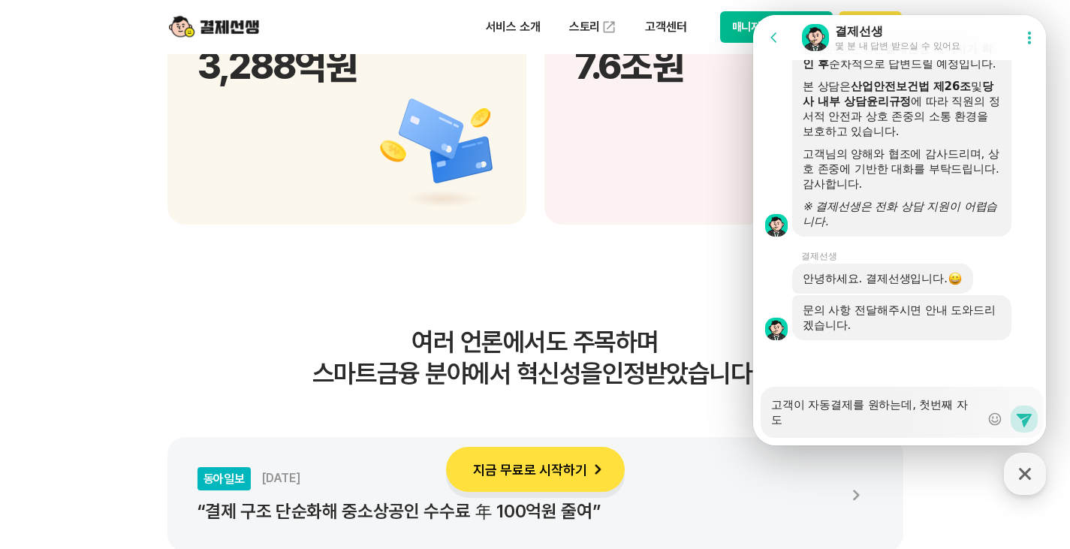
type textarea "고객이 자동결제를 원하는데, 첫번째 자동"
type textarea "x"
type textarea "고객이 자동결제를 원하는데, 첫번째 자동ㄱ"
type textarea "x"
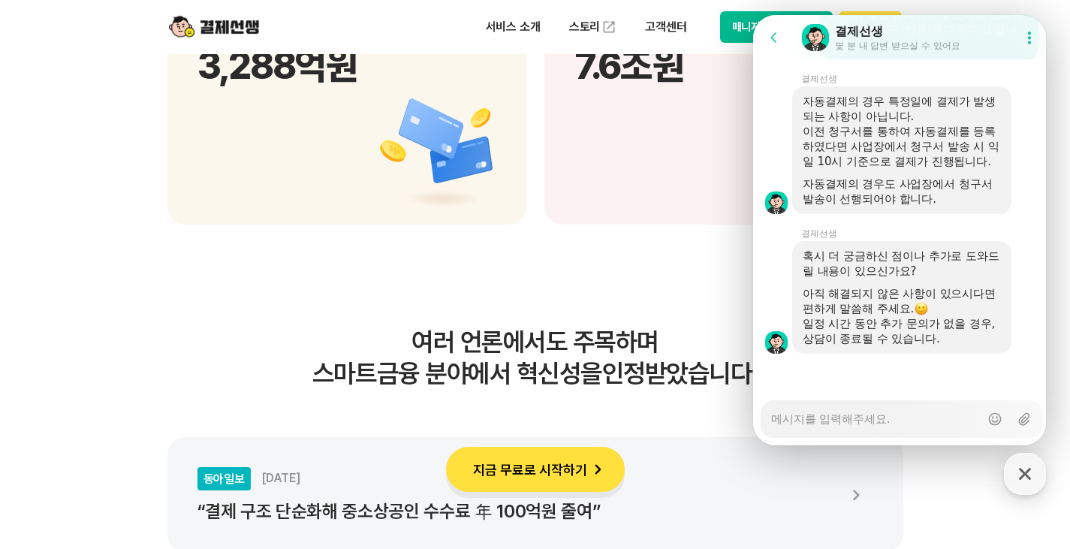
scroll to position [2477, 0]
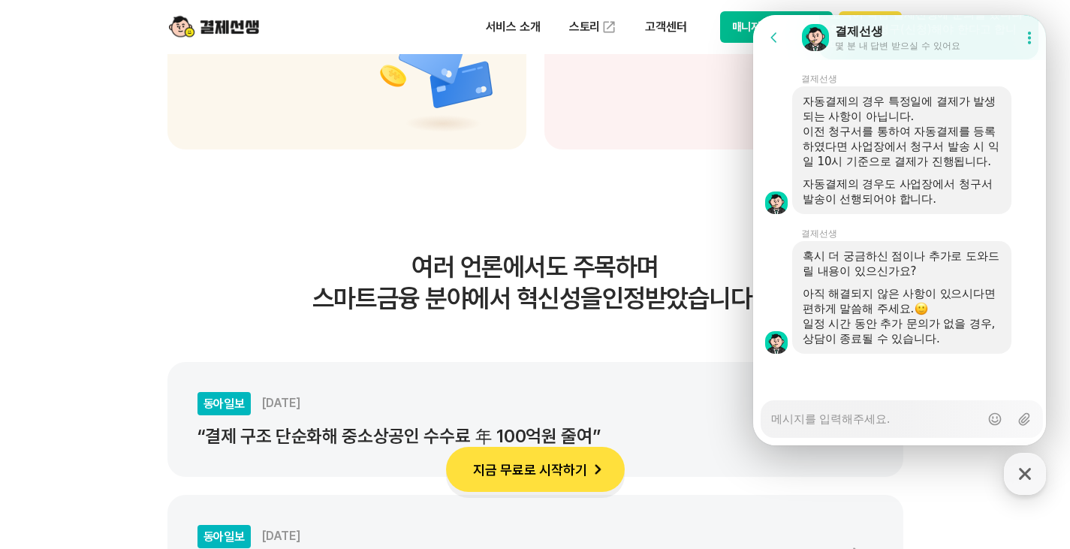
click at [865, 428] on div "Messenger Input Textarea" at bounding box center [875, 419] width 209 height 36
click at [863, 424] on textarea "Messenger Input Textarea" at bounding box center [875, 414] width 209 height 26
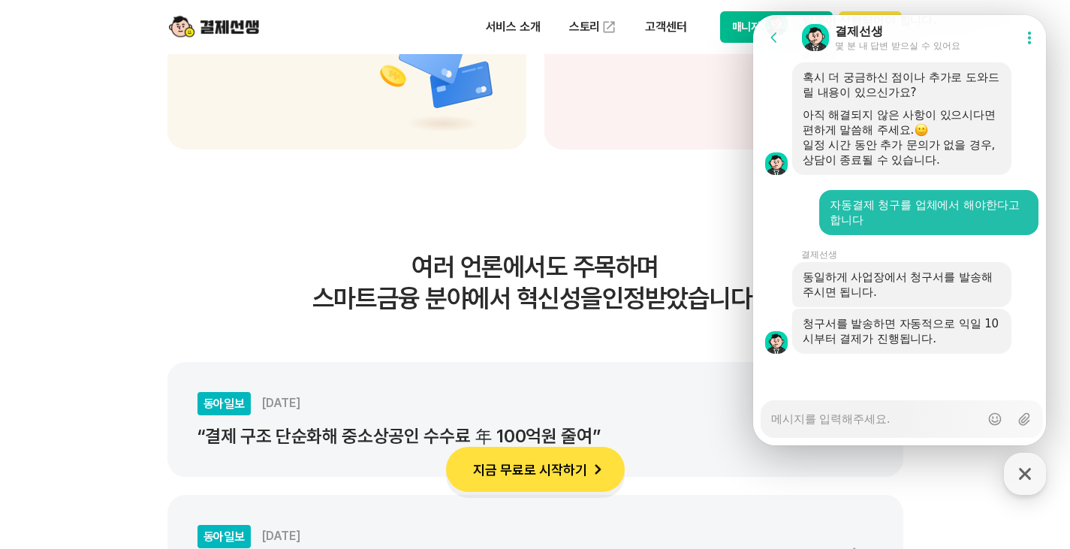
scroll to position [3046, 0]
click at [899, 33] on div "결제선생" at bounding box center [897, 31] width 125 height 17
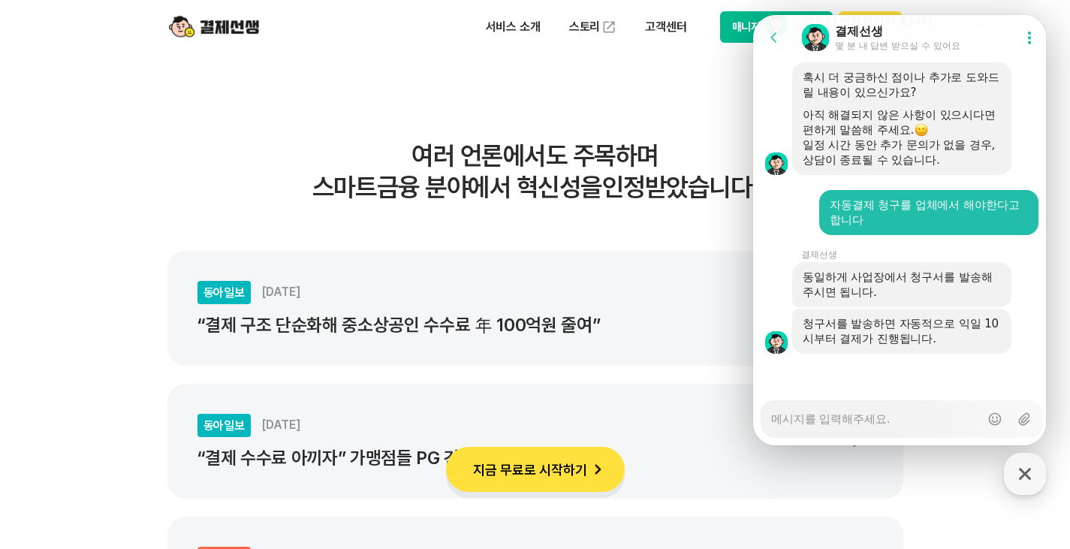
scroll to position [2627, 0]
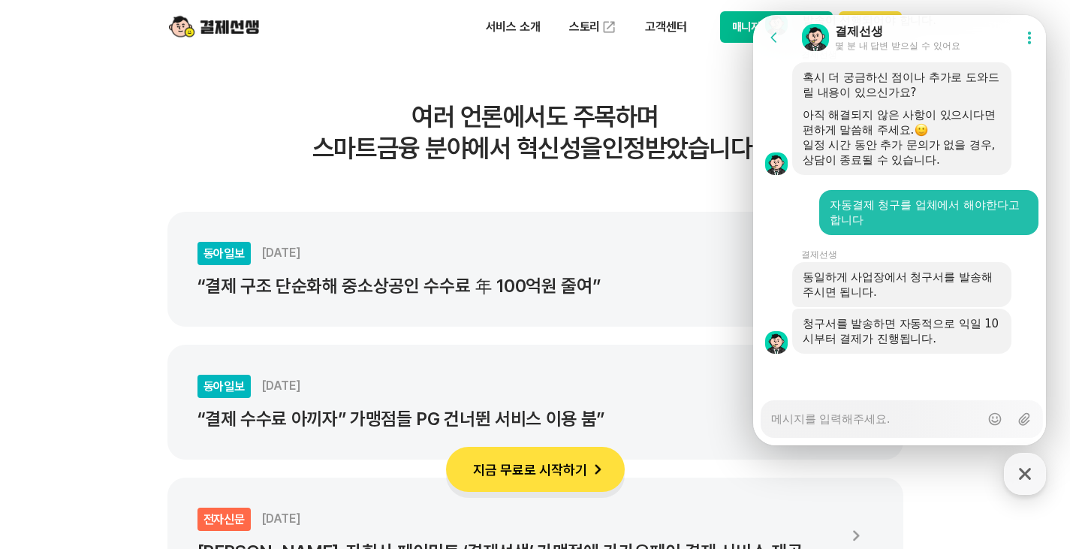
click at [1020, 481] on icon "button" at bounding box center [1024, 473] width 27 height 27
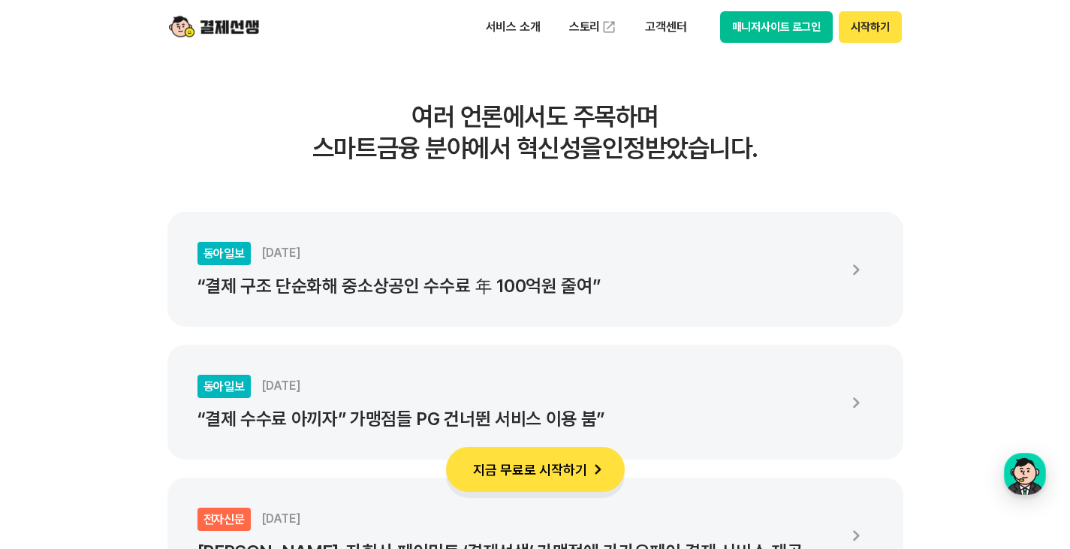
click at [879, 34] on button "시작하기" at bounding box center [869, 27] width 62 height 32
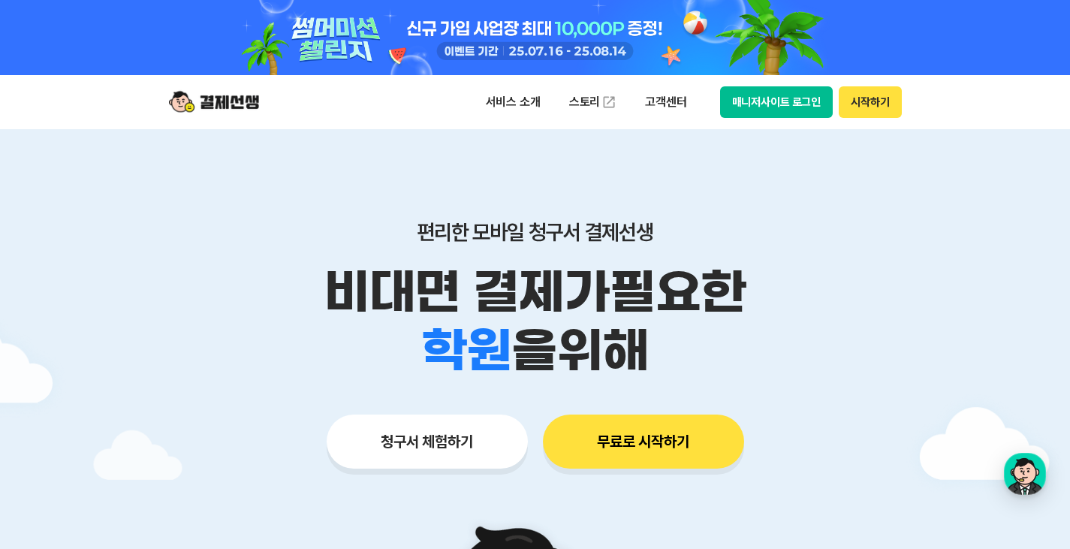
click at [790, 99] on button "매니저사이트 로그인" at bounding box center [776, 102] width 113 height 32
